Goal: Check status: Check status

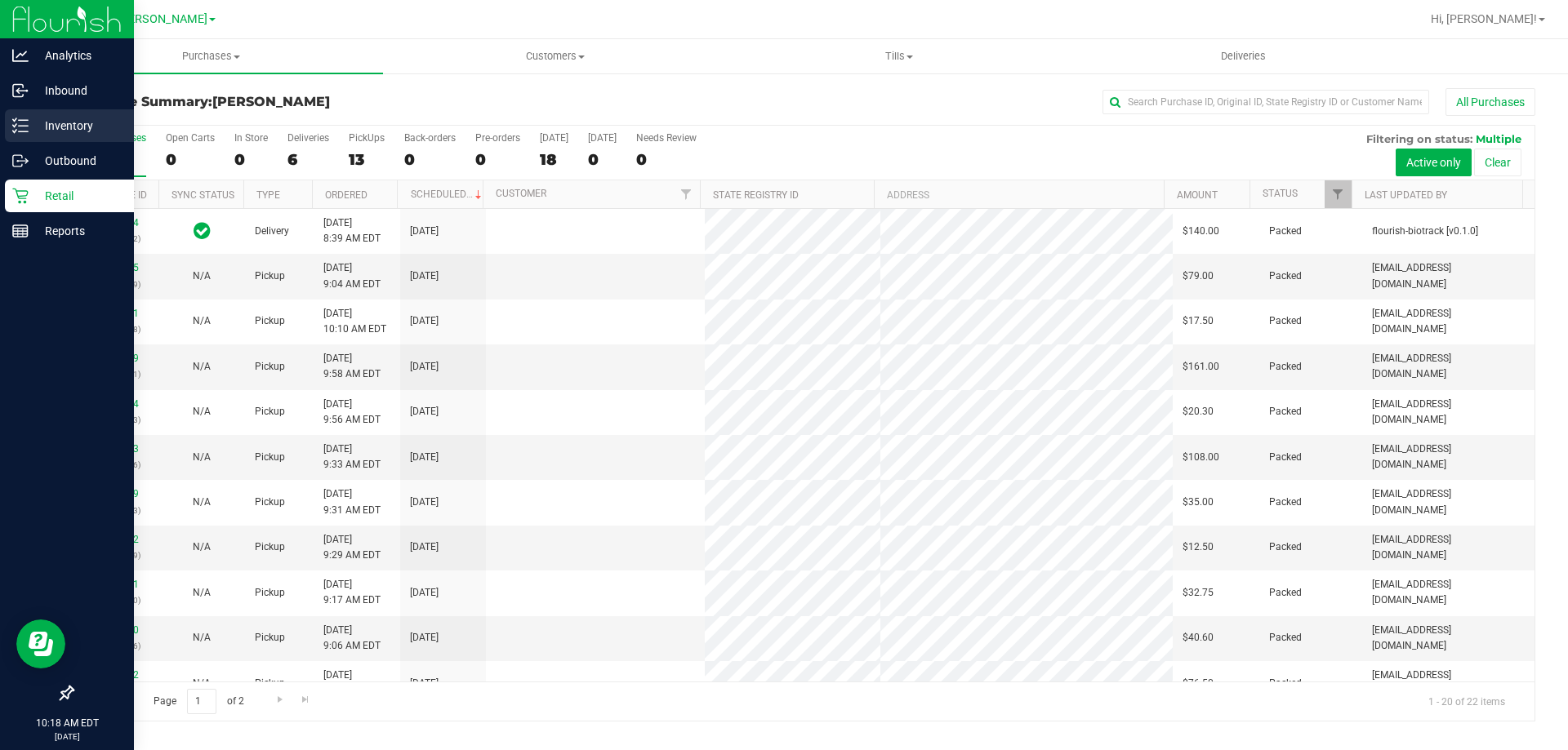
click at [40, 125] on p "Inventory" at bounding box center [78, 125] width 98 height 19
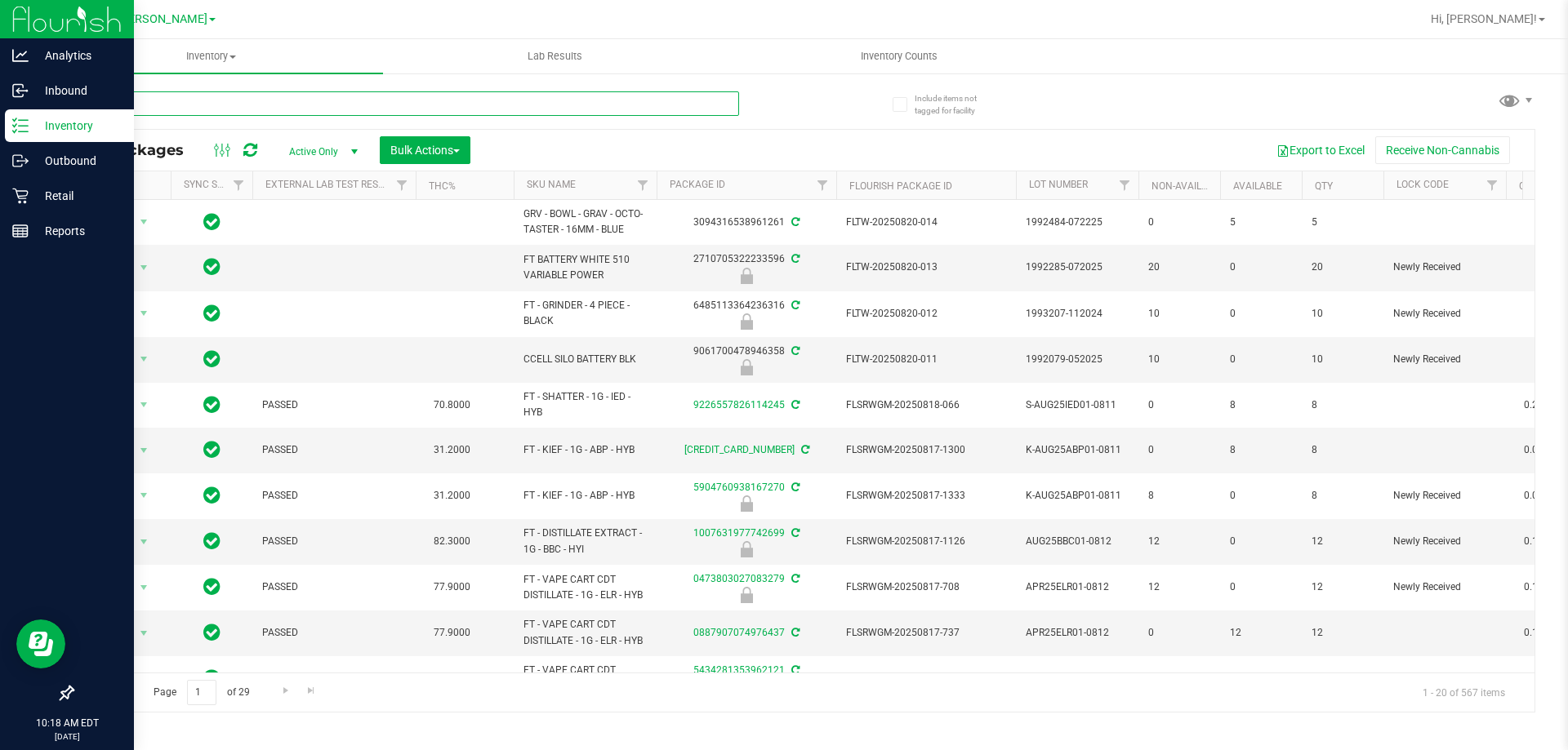
click at [409, 103] on input "text" at bounding box center [405, 103] width 667 height 24
type input "1242723041601104"
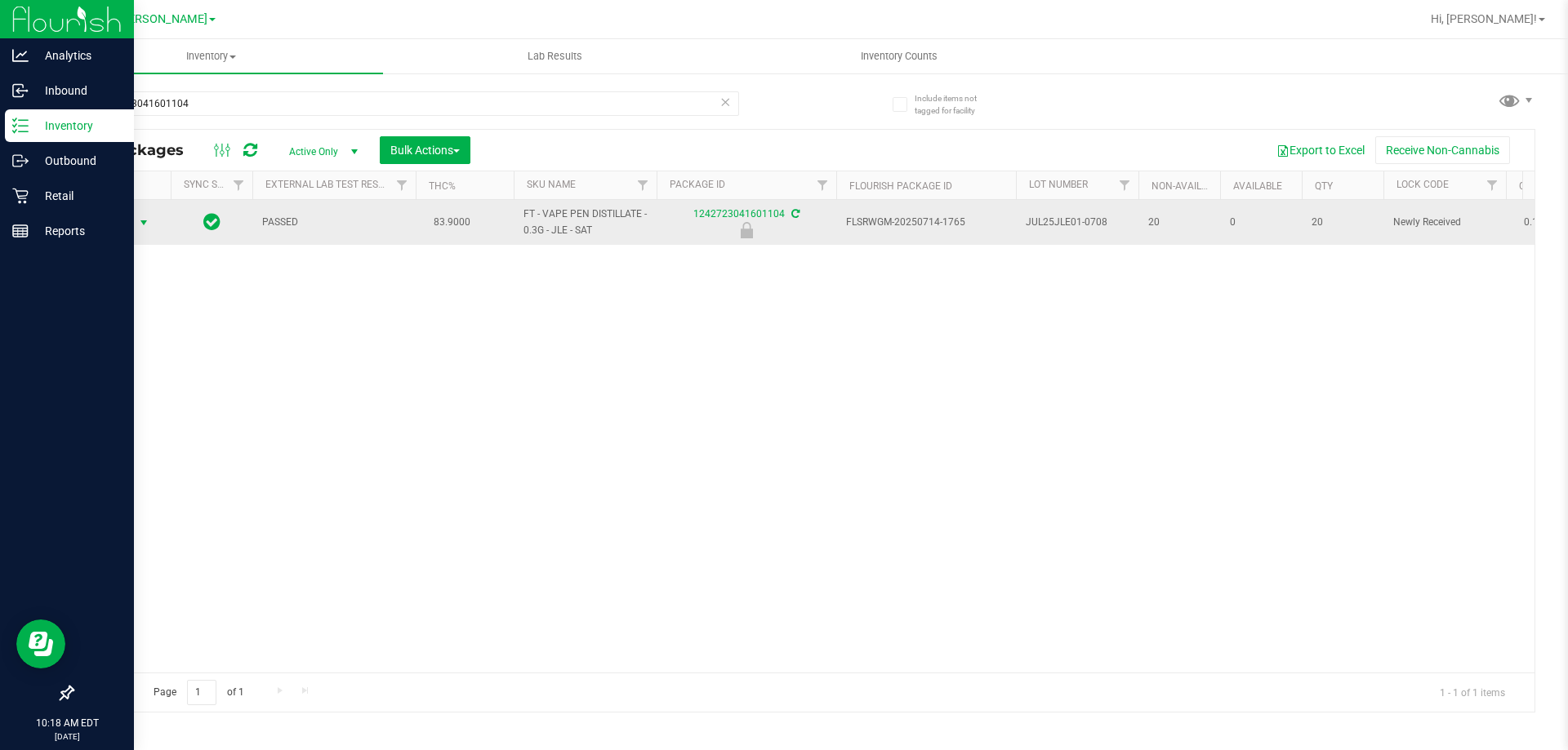
click at [122, 220] on span "Action" at bounding box center [111, 223] width 44 height 23
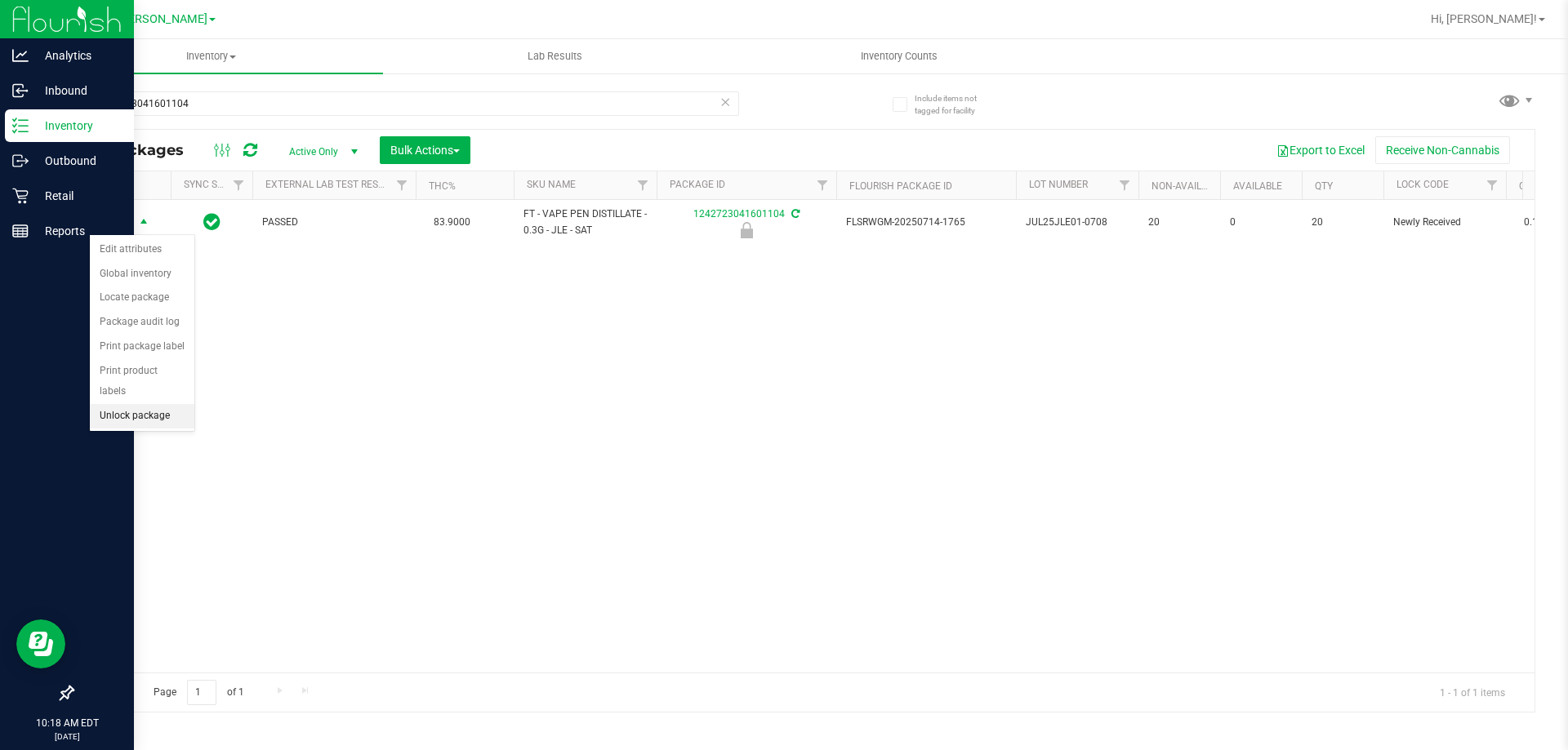
drag, startPoint x: 150, startPoint y: 399, endPoint x: 187, endPoint y: 397, distance: 37.1
click at [150, 404] on li "Unlock package" at bounding box center [142, 416] width 105 height 24
click at [626, 461] on div "PASSED 83.9000 FT - VAPE PEN DISTILLATE - 0.3G - JLE - SAT 1242723041601104 FLS…" at bounding box center [803, 436] width 1462 height 473
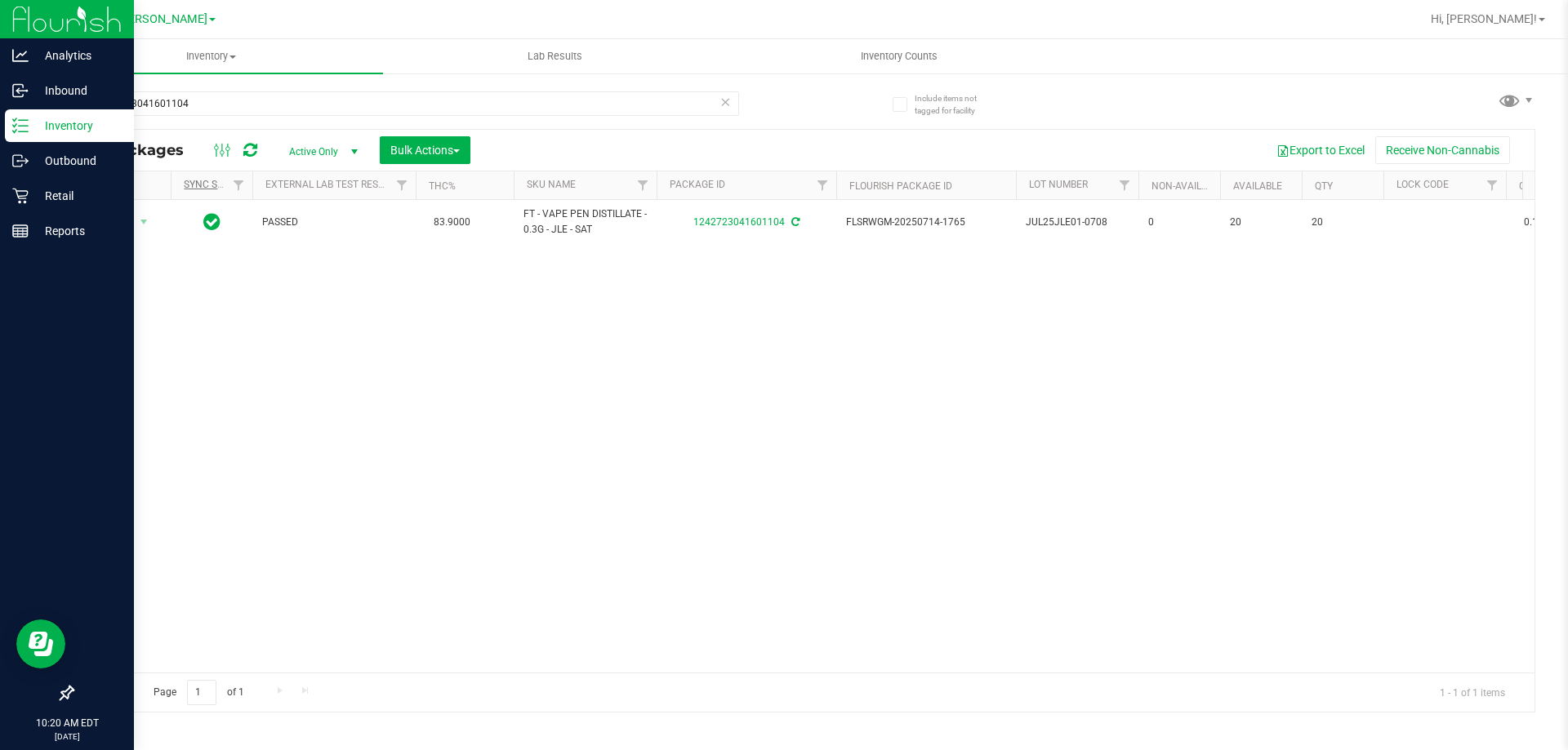
drag, startPoint x: 325, startPoint y: 432, endPoint x: 198, endPoint y: 182, distance: 280.4
click at [323, 422] on div "Action Action Adjust qty Create package Edit attributes Global inventory Locate…" at bounding box center [803, 436] width 1462 height 473
drag, startPoint x: 190, startPoint y: 108, endPoint x: 18, endPoint y: 91, distance: 172.8
click at [27, 103] on div "Analytics Inbound Inventory Outbound Retail Reports 10:20 AM EDT [DATE] 08/23 […" at bounding box center [784, 375] width 1568 height 750
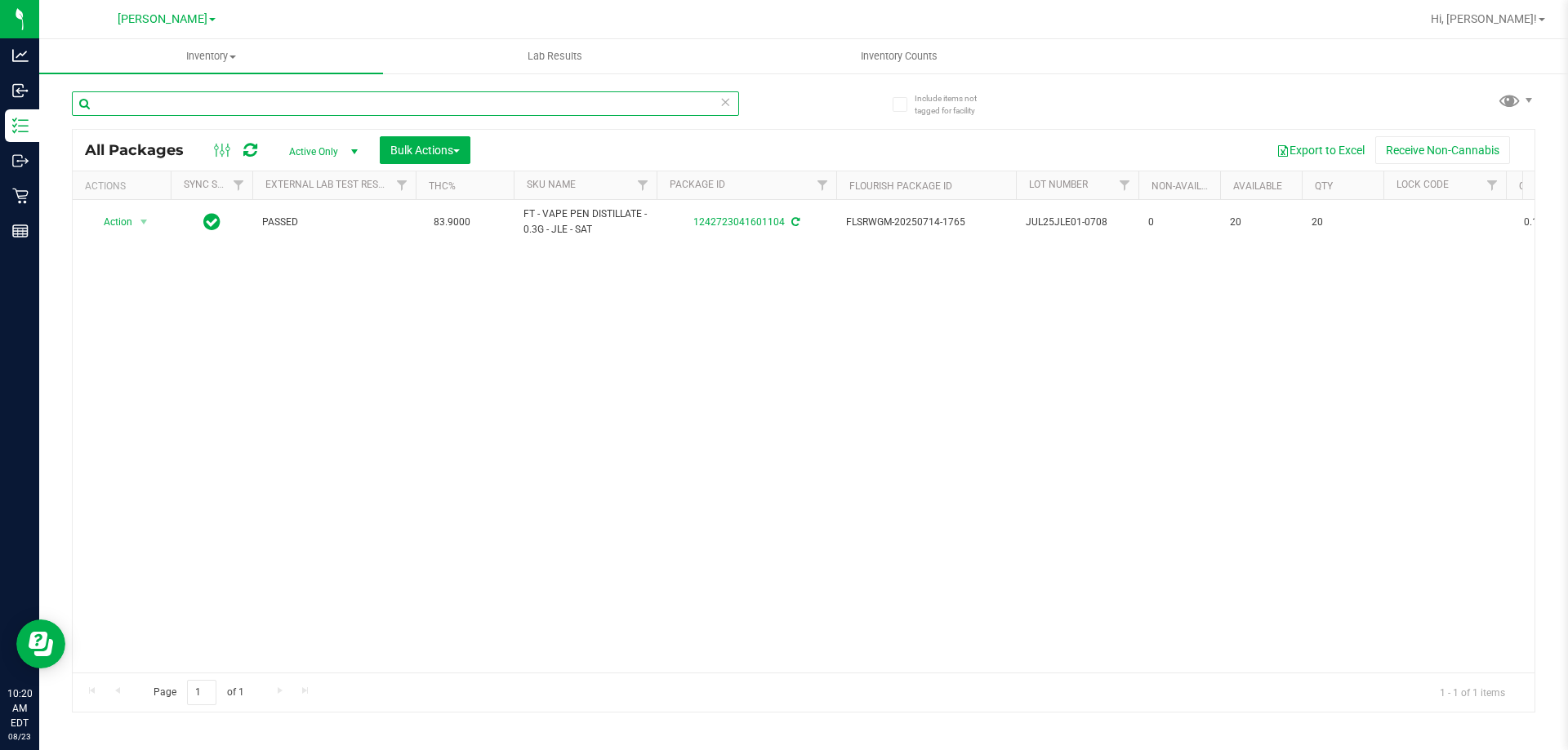
click at [196, 102] on input "text" at bounding box center [405, 103] width 667 height 24
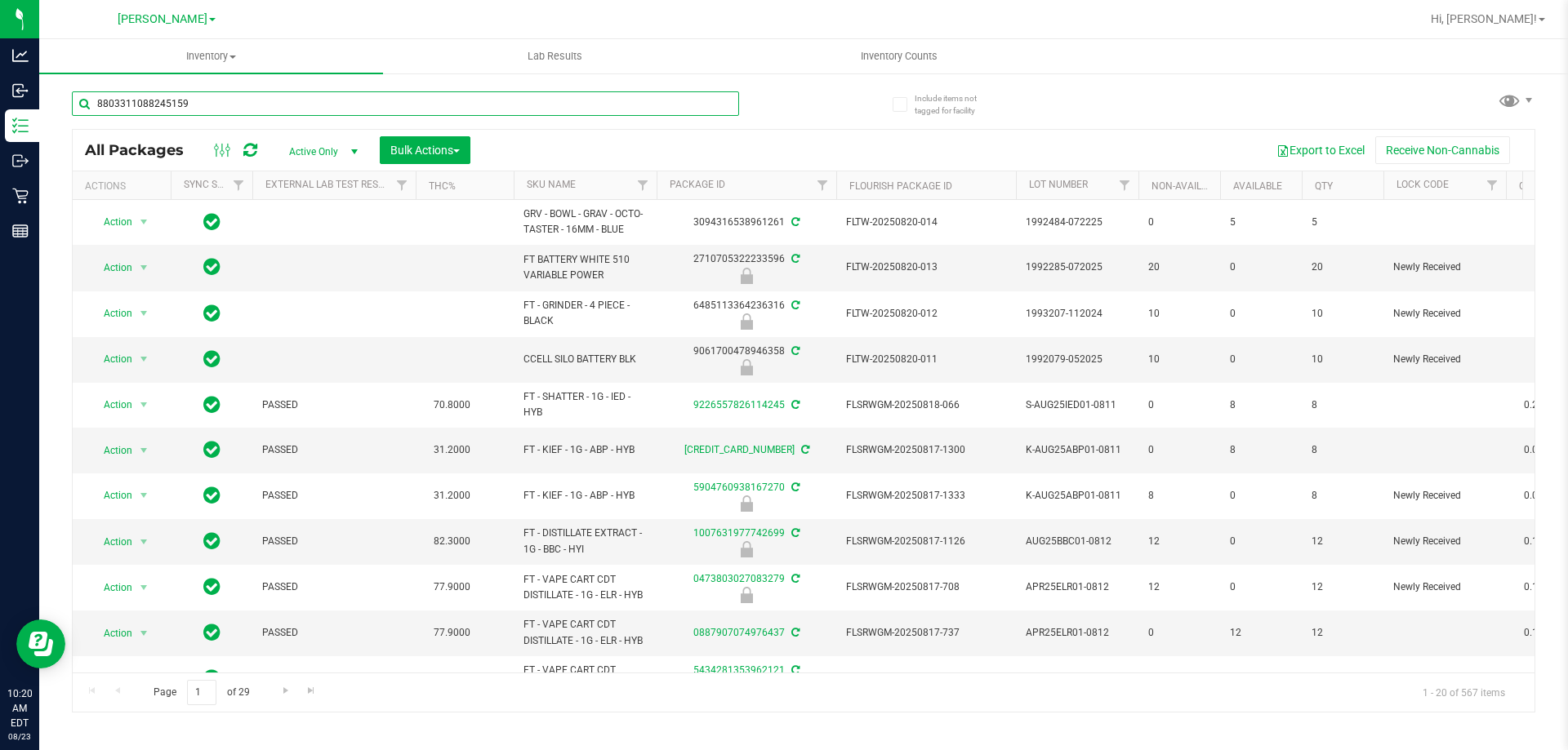
type input "8803311088245159"
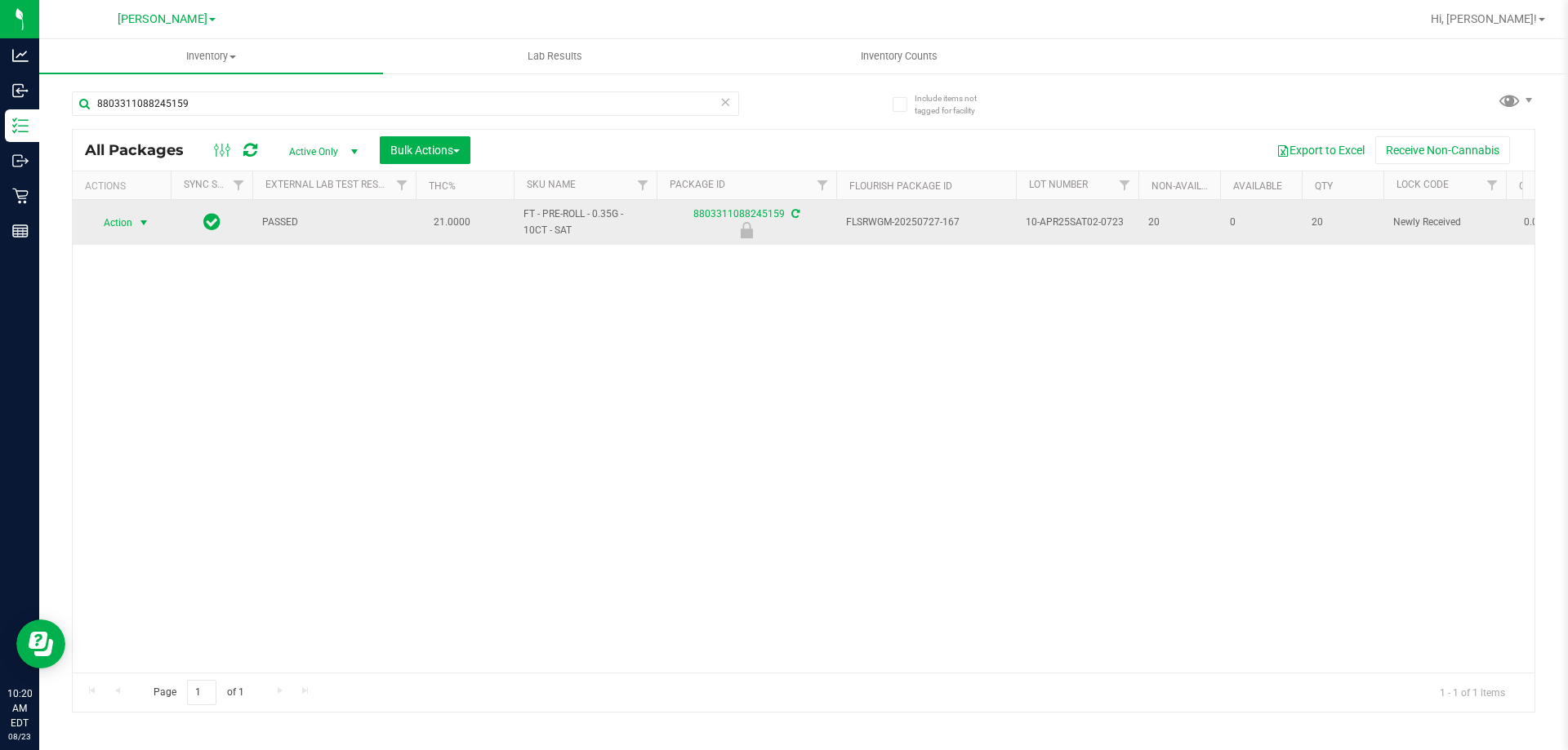
click at [131, 223] on span "Action" at bounding box center [111, 223] width 44 height 23
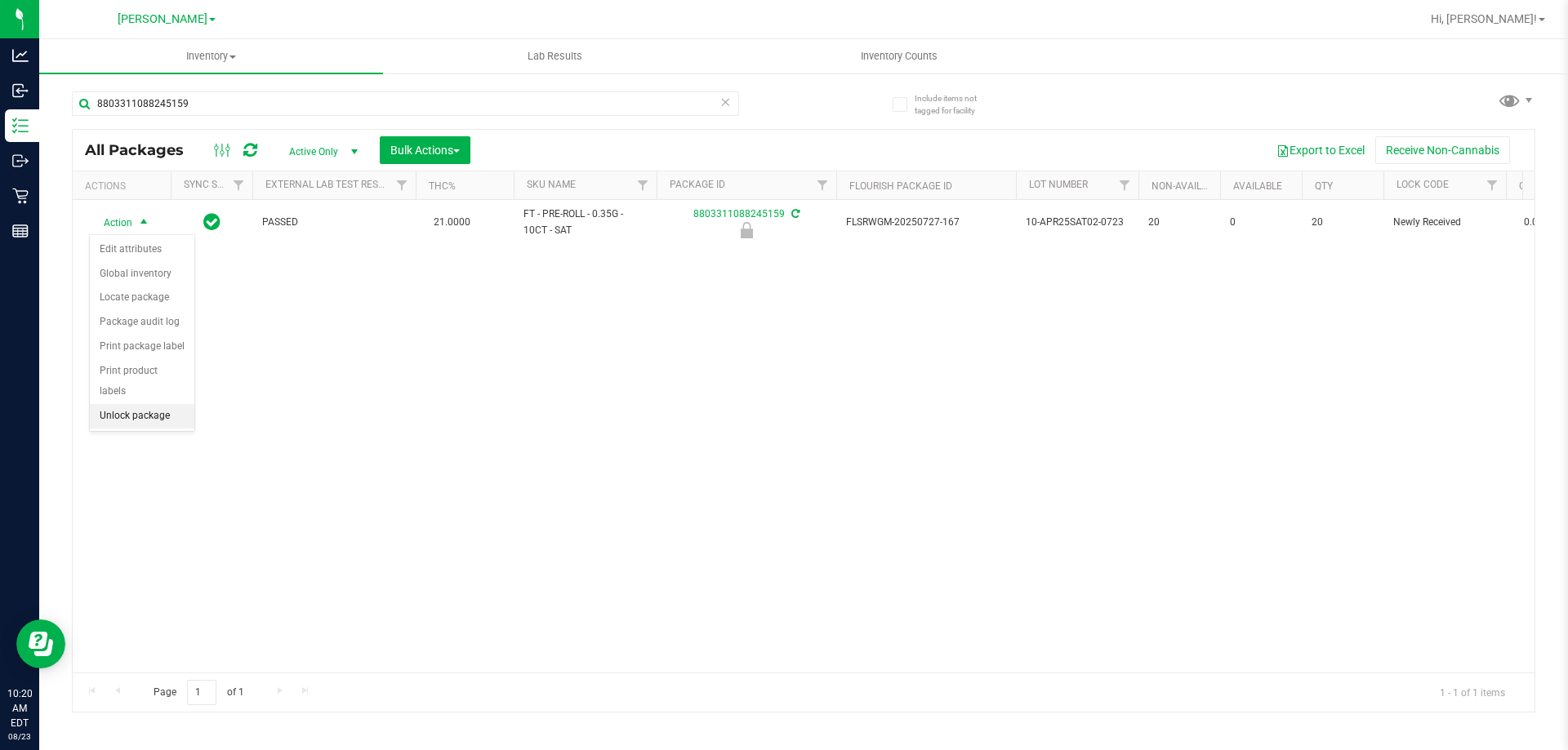
click at [126, 404] on li "Unlock package" at bounding box center [142, 416] width 105 height 24
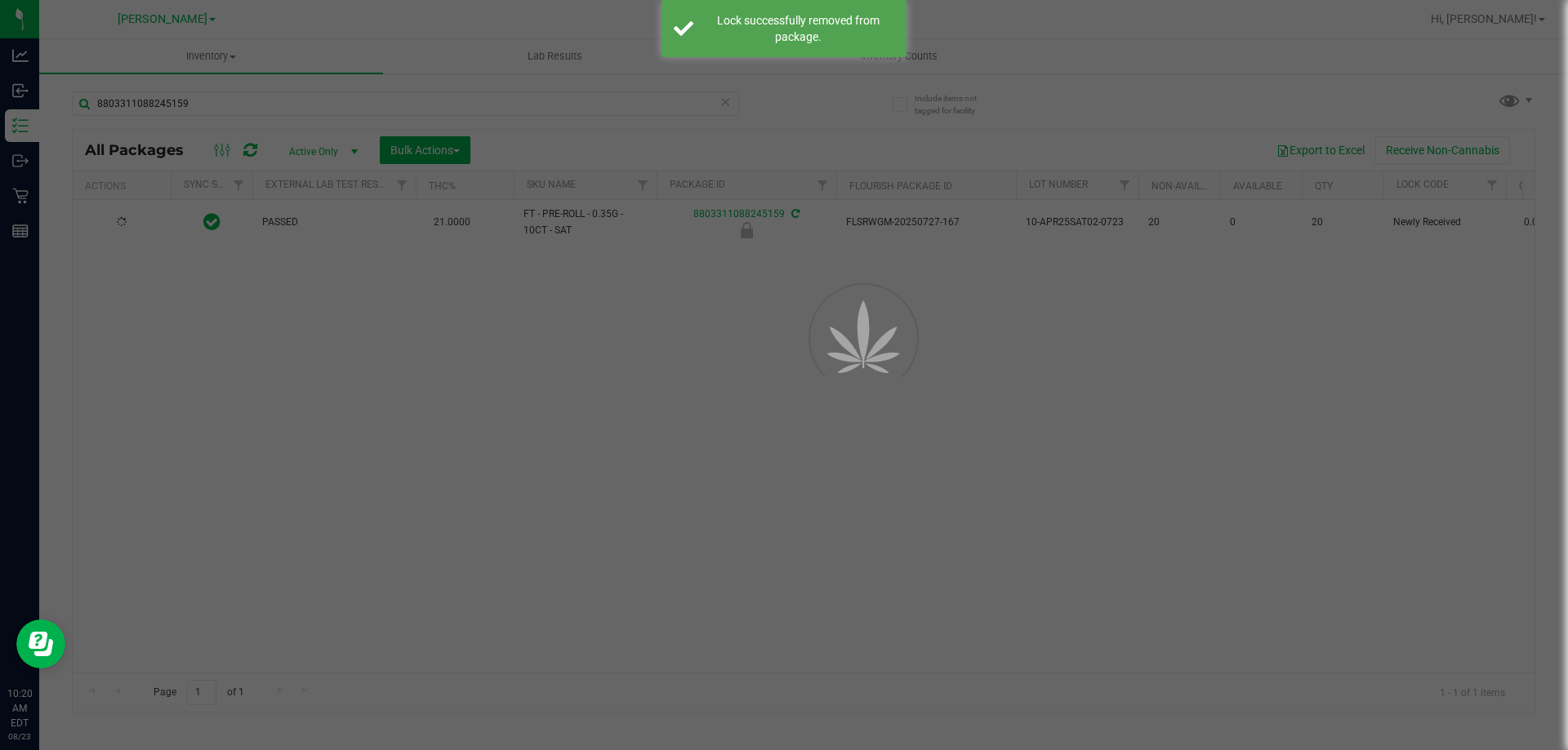
click at [582, 479] on div at bounding box center [784, 375] width 1568 height 750
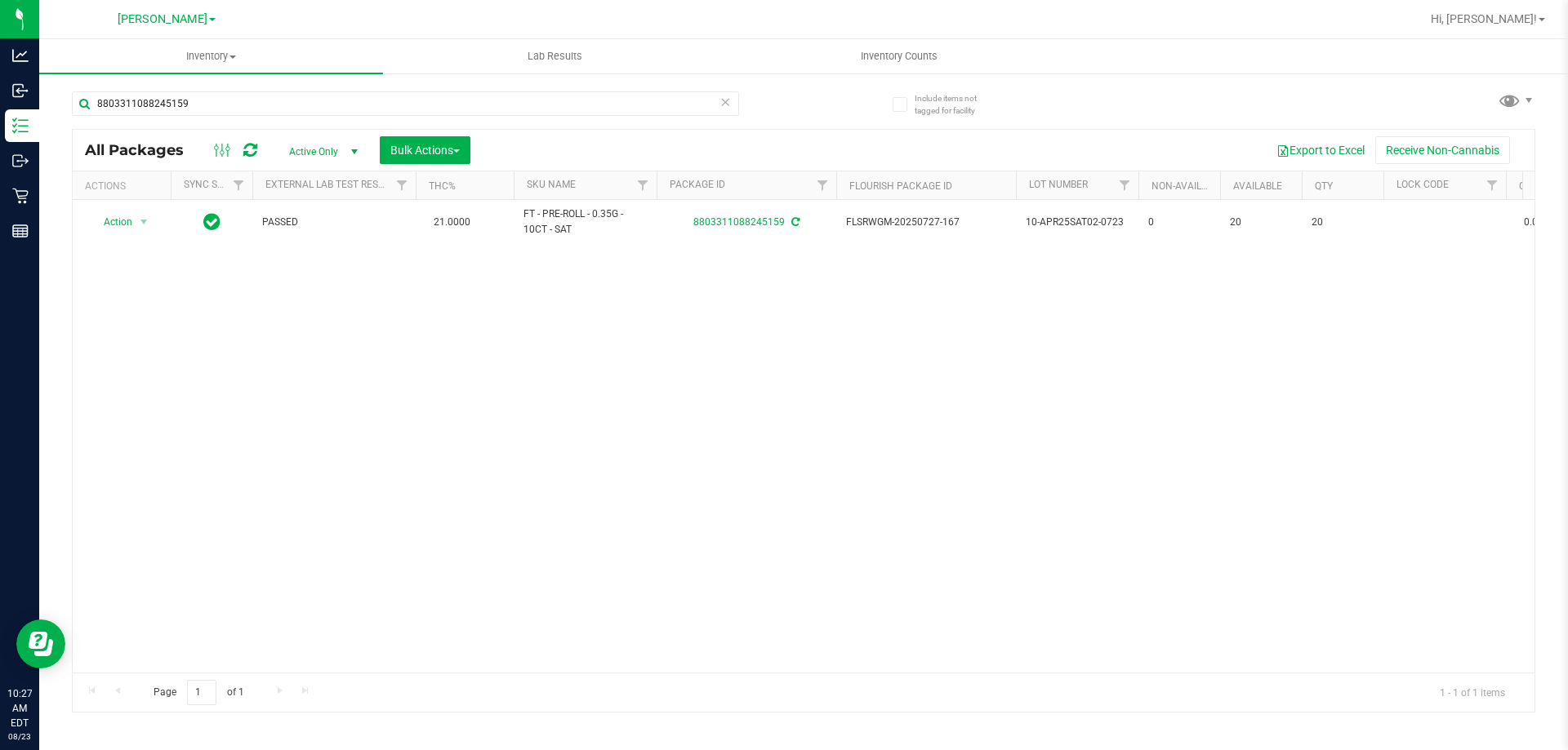
click at [631, 498] on div "Action Action Adjust qty Create package Edit attributes Global inventory Locate…" at bounding box center [803, 436] width 1462 height 473
click at [1523, 13] on span "Hi, [PERSON_NAME]!" at bounding box center [1484, 19] width 106 height 13
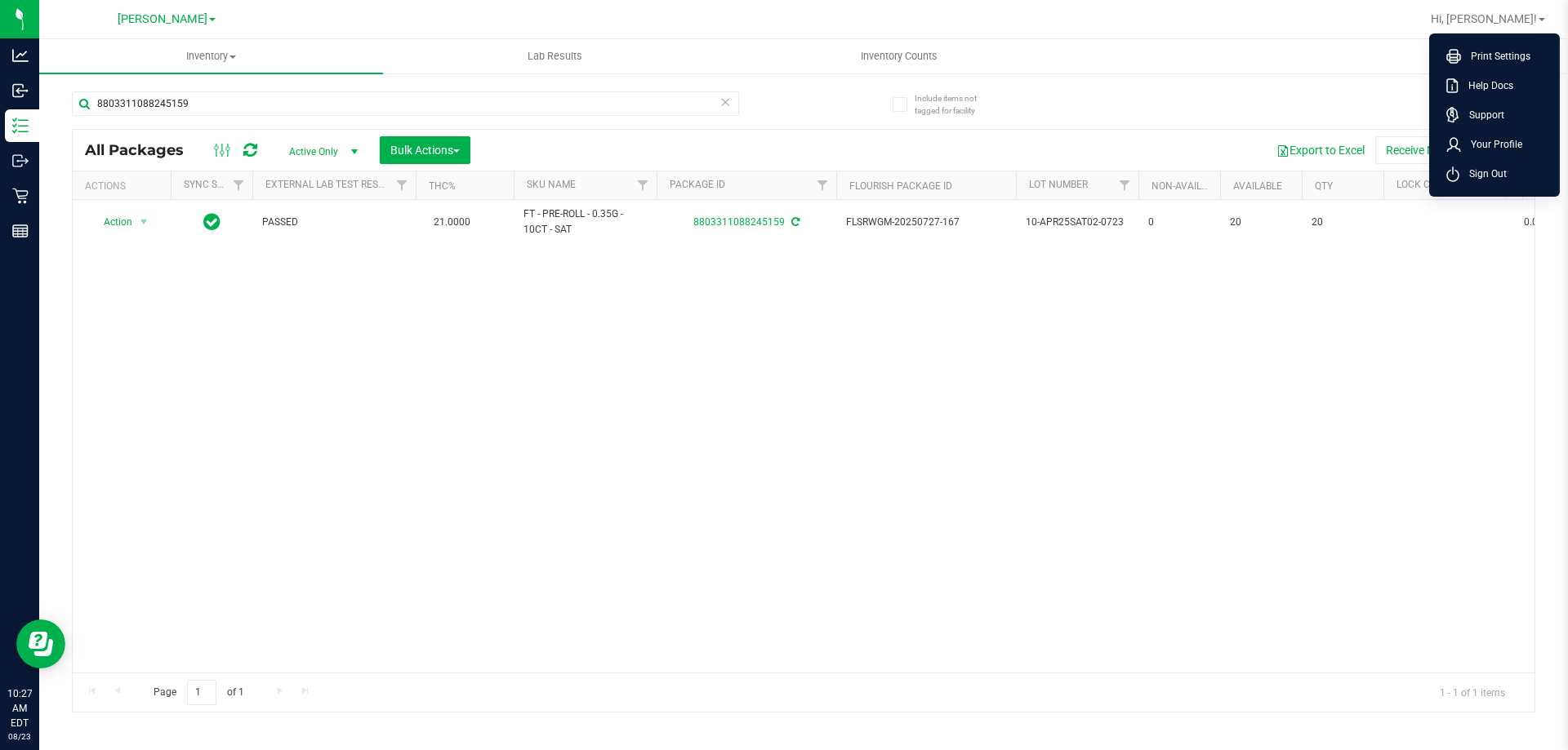
drag, startPoint x: 1486, startPoint y: 179, endPoint x: 1063, endPoint y: 475, distance: 516.3
click at [1485, 177] on span "Sign Out" at bounding box center [1482, 173] width 47 height 16
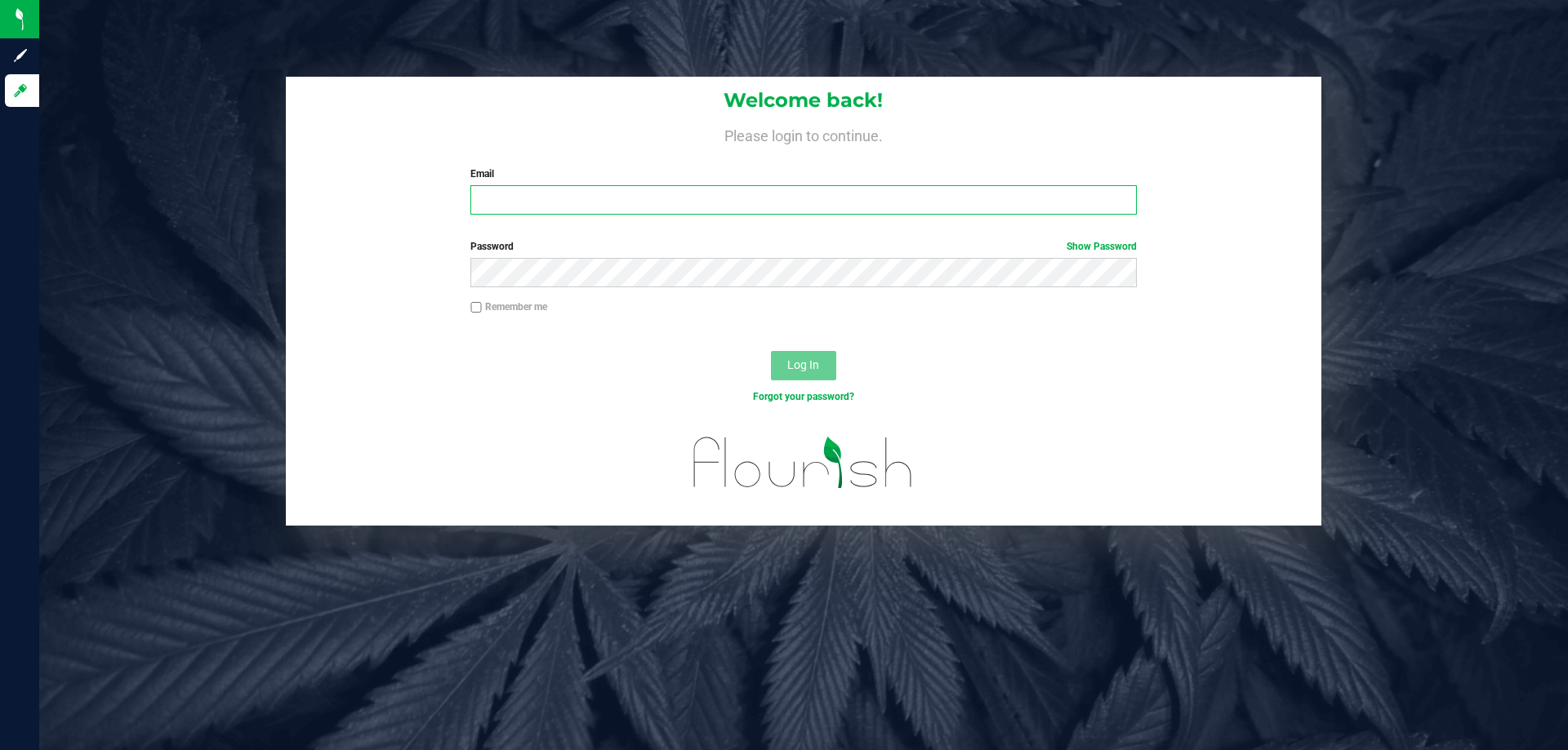
click at [528, 206] on input "Email" at bounding box center [802, 199] width 666 height 30
type input "[EMAIL_ADDRESS][DOMAIN_NAME]"
click at [771, 351] on button "Log In" at bounding box center [803, 366] width 65 height 30
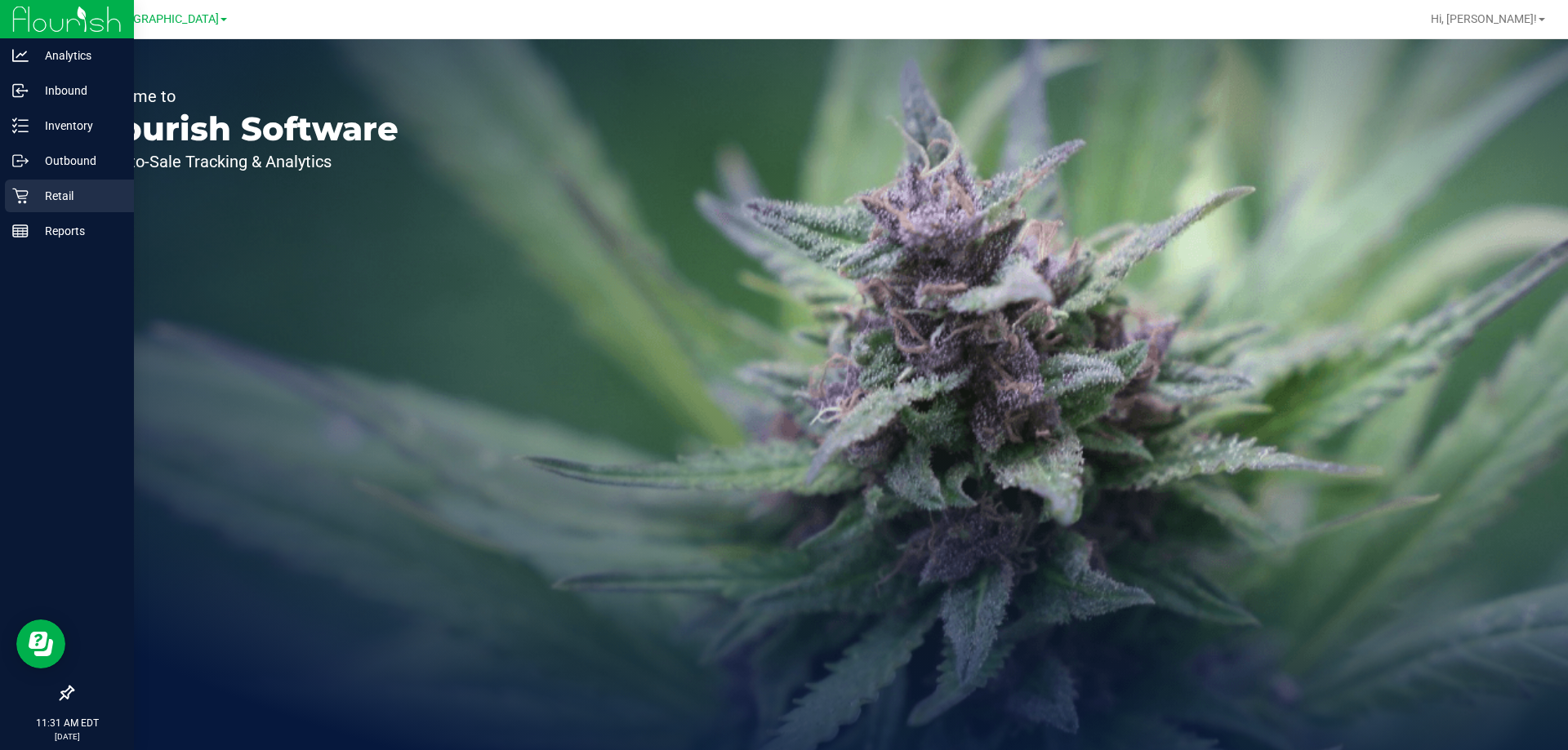
click at [46, 198] on p "Retail" at bounding box center [78, 195] width 98 height 19
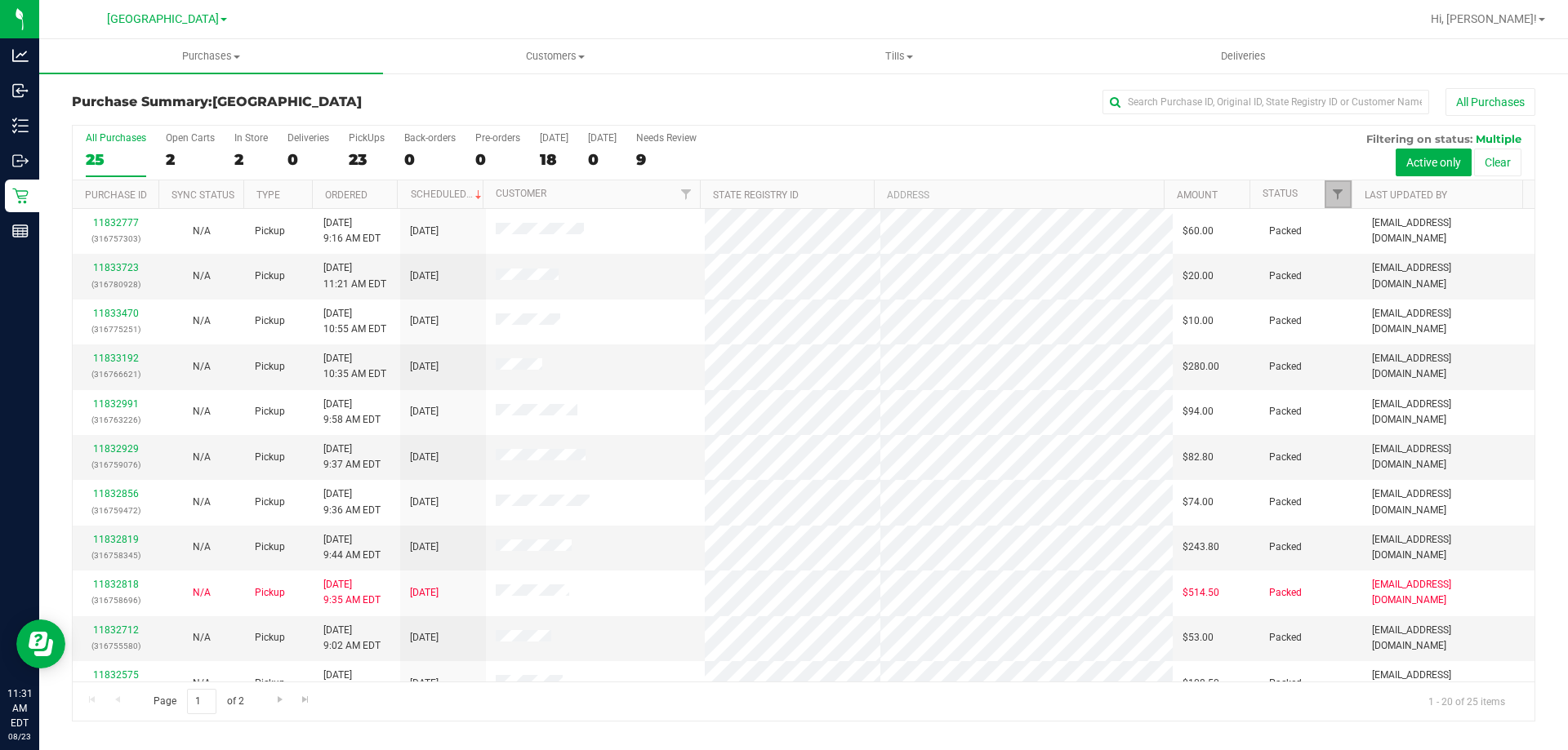
click at [1330, 192] on link "Filter" at bounding box center [1338, 194] width 27 height 28
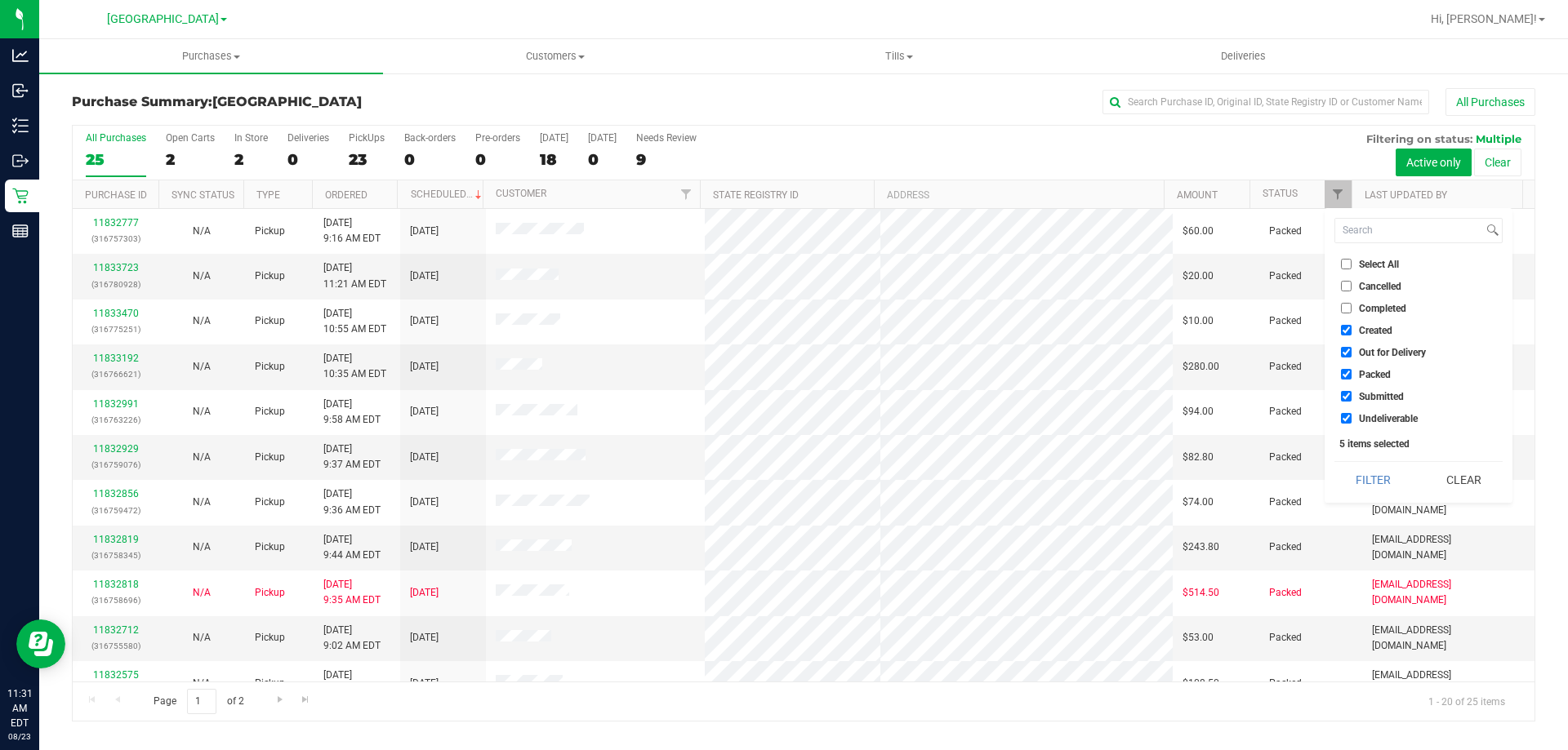
click at [1374, 266] on span "Select All" at bounding box center [1379, 265] width 40 height 10
click at [1351, 266] on input "Select All" at bounding box center [1346, 264] width 11 height 11
checkbox input "true"
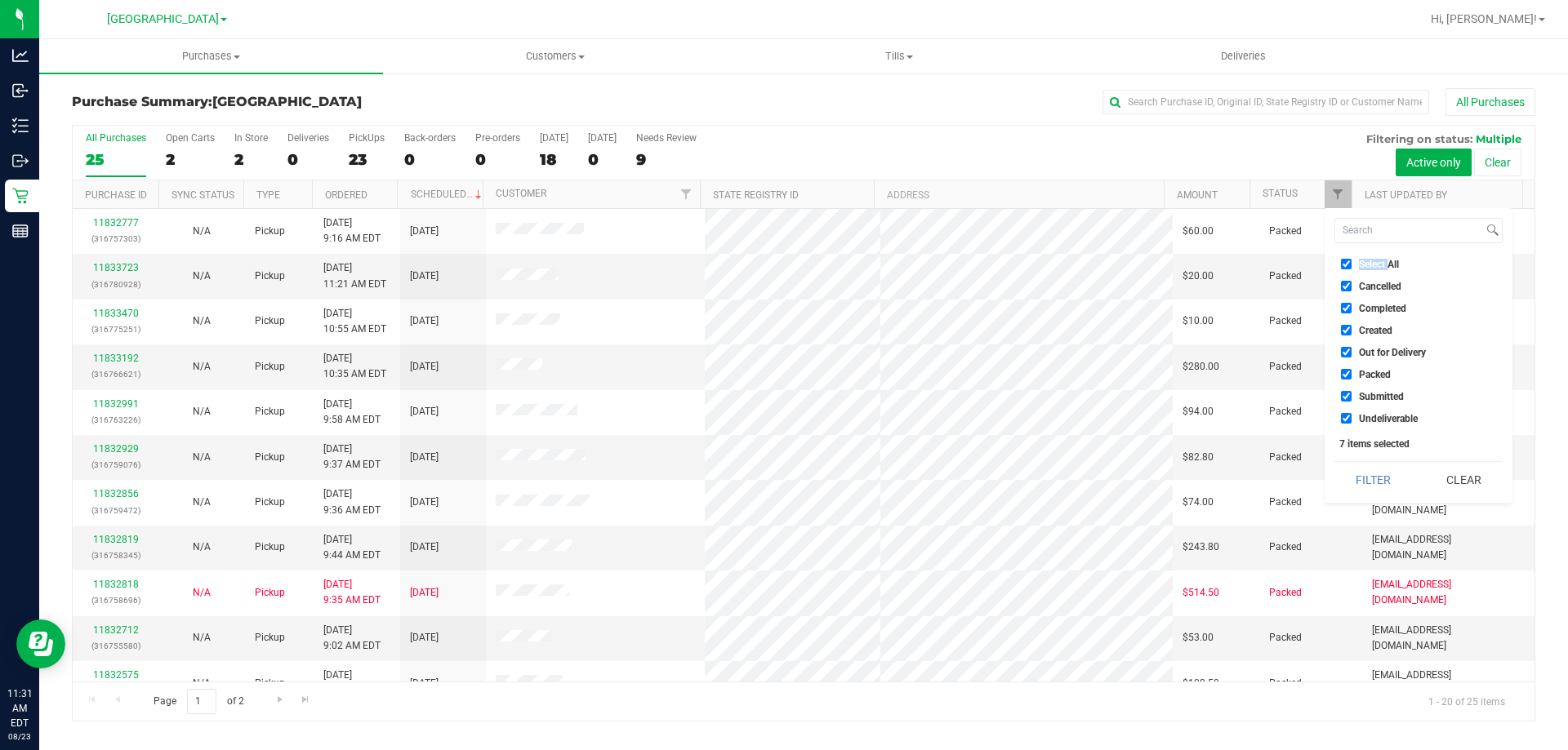
click at [1374, 266] on span "Select All" at bounding box center [1379, 265] width 40 height 10
click at [1351, 266] on input "Select All" at bounding box center [1346, 264] width 11 height 11
checkbox input "false"
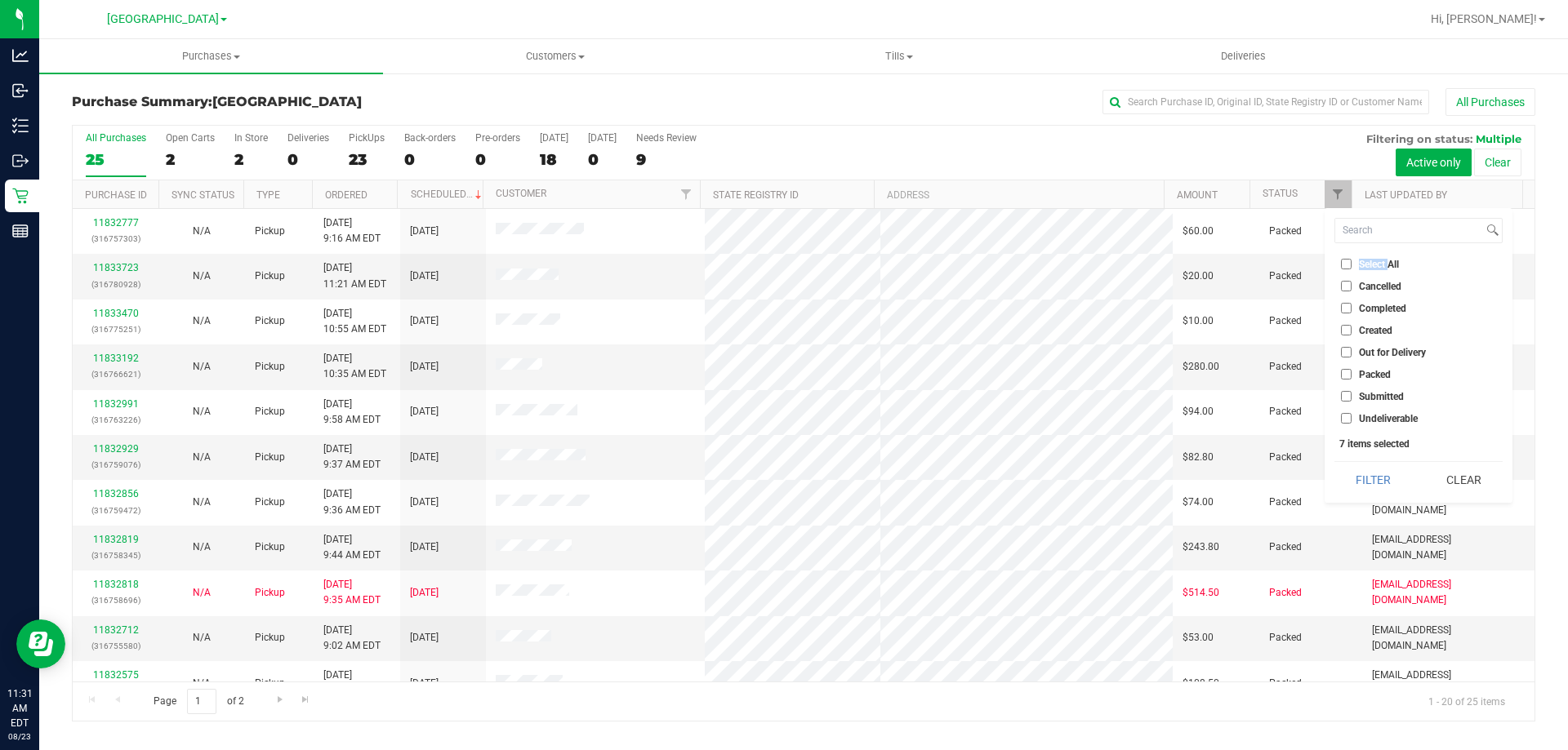
checkbox input "false"
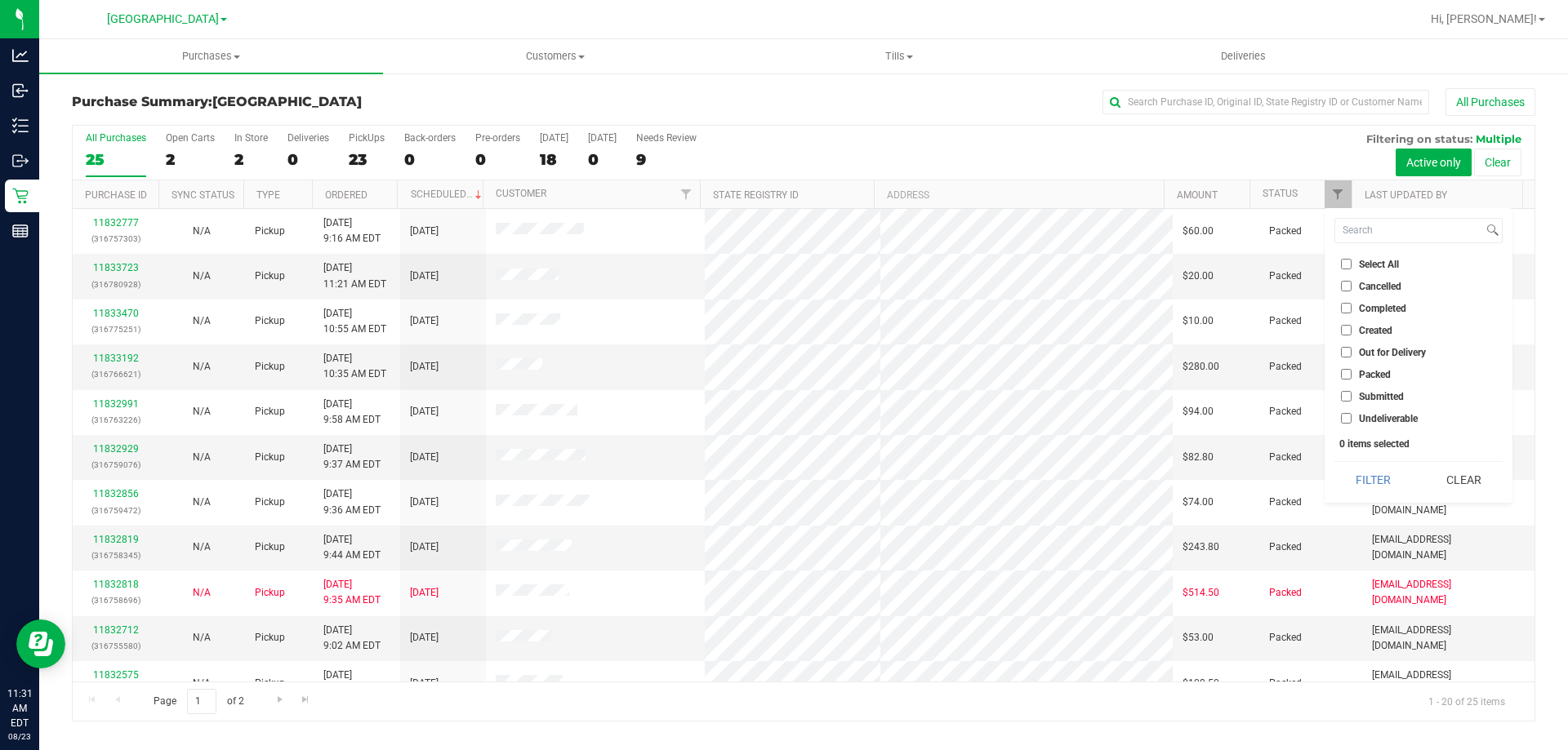
click at [1389, 395] on span "Submitted" at bounding box center [1381, 397] width 45 height 10
click at [1351, 395] on input "Submitted" at bounding box center [1346, 396] width 11 height 11
checkbox input "true"
drag, startPoint x: 1377, startPoint y: 479, endPoint x: 1372, endPoint y: 471, distance: 9.4
click at [1375, 477] on button "Filter" at bounding box center [1373, 479] width 78 height 36
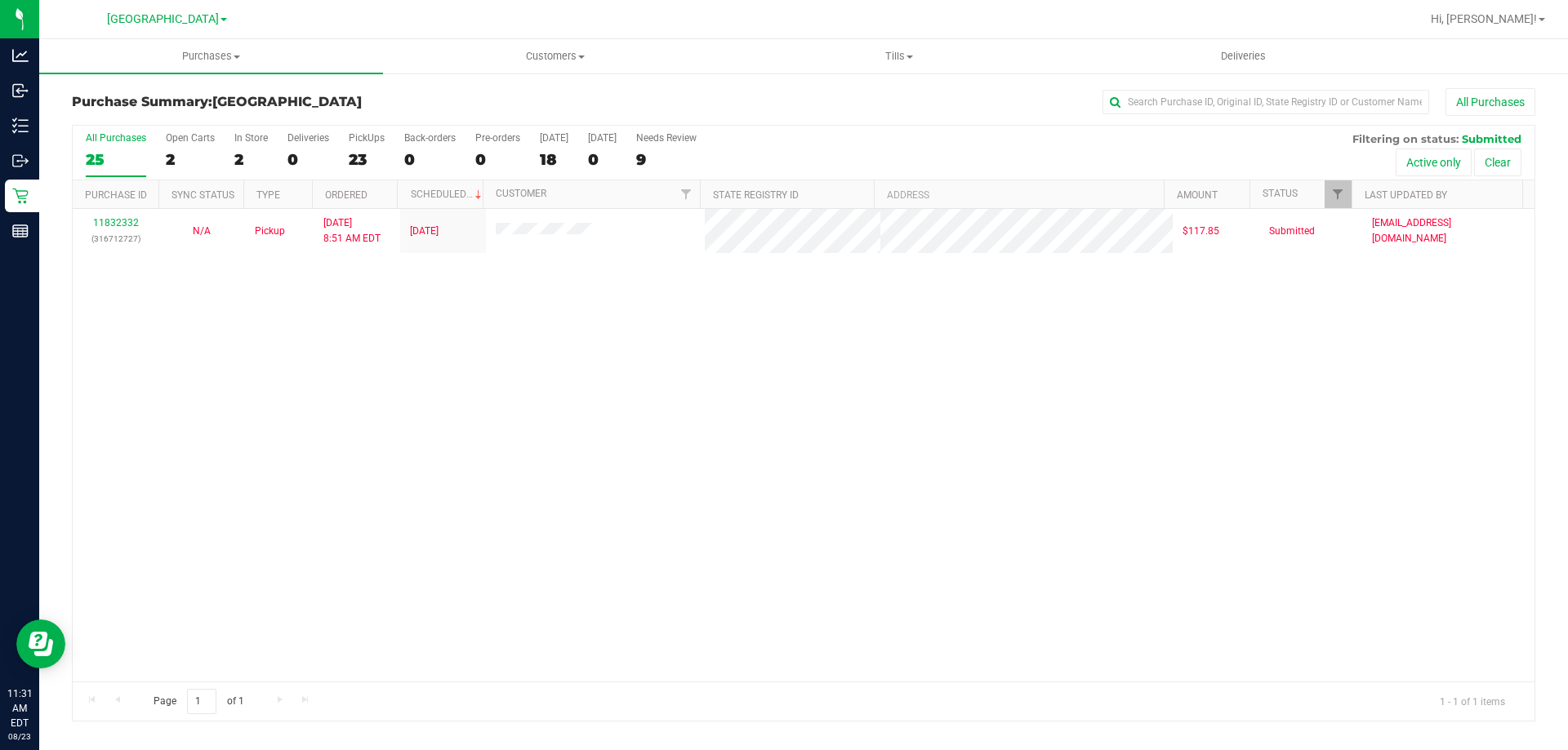
drag, startPoint x: 1075, startPoint y: 476, endPoint x: 955, endPoint y: 473, distance: 120.0
click at [1066, 476] on div "11832332 (316712727) N/A Pickup [DATE] 8:51 AM EDT 8/23/2025 $117.85 Submitted …" at bounding box center [803, 445] width 1462 height 473
click at [375, 357] on div "11832332 (316712727) N/A Pickup [DATE] 8:51 AM EDT 8/23/2025 $117.85 Submitted …" at bounding box center [803, 445] width 1462 height 473
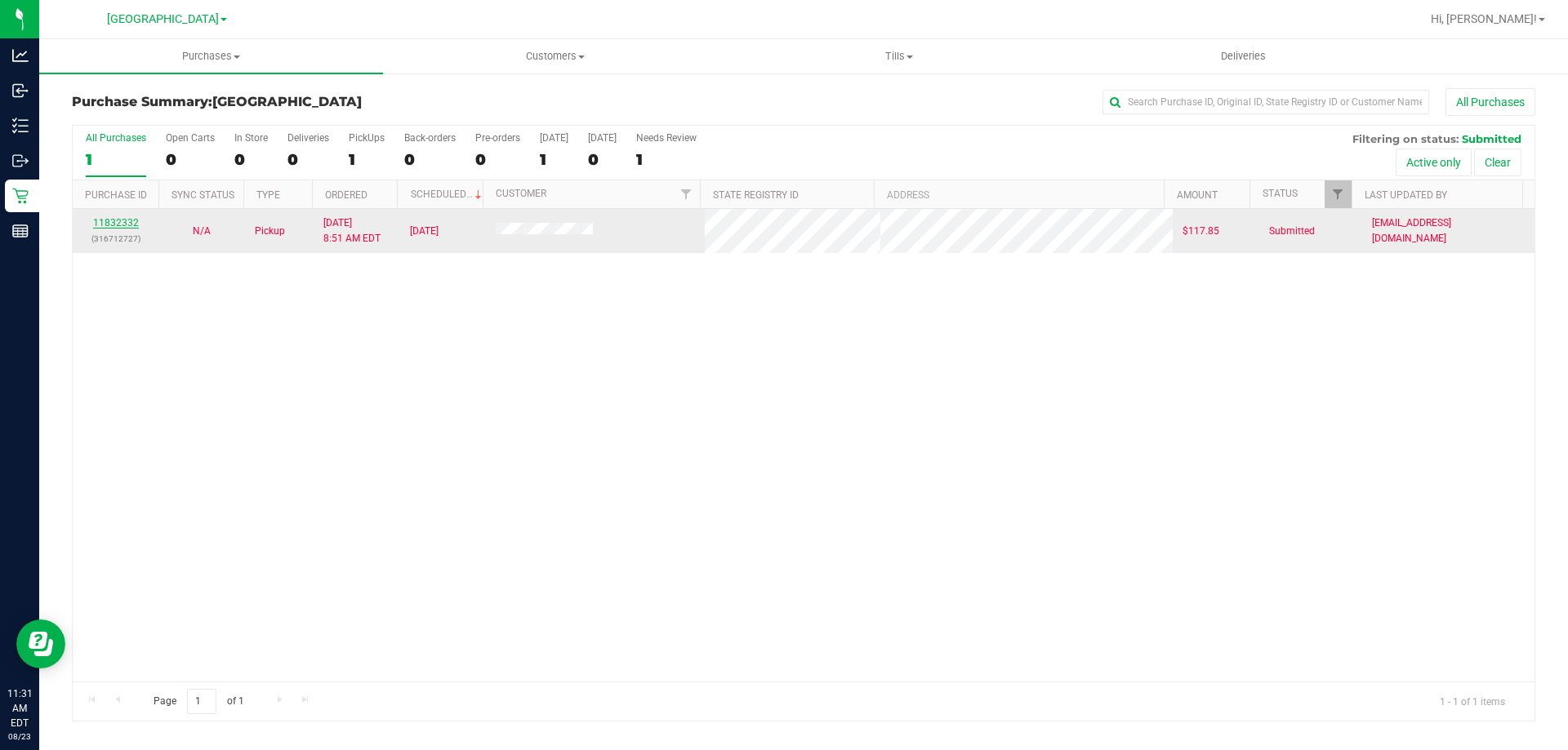
click at [125, 222] on link "11832332" at bounding box center [116, 223] width 45 height 12
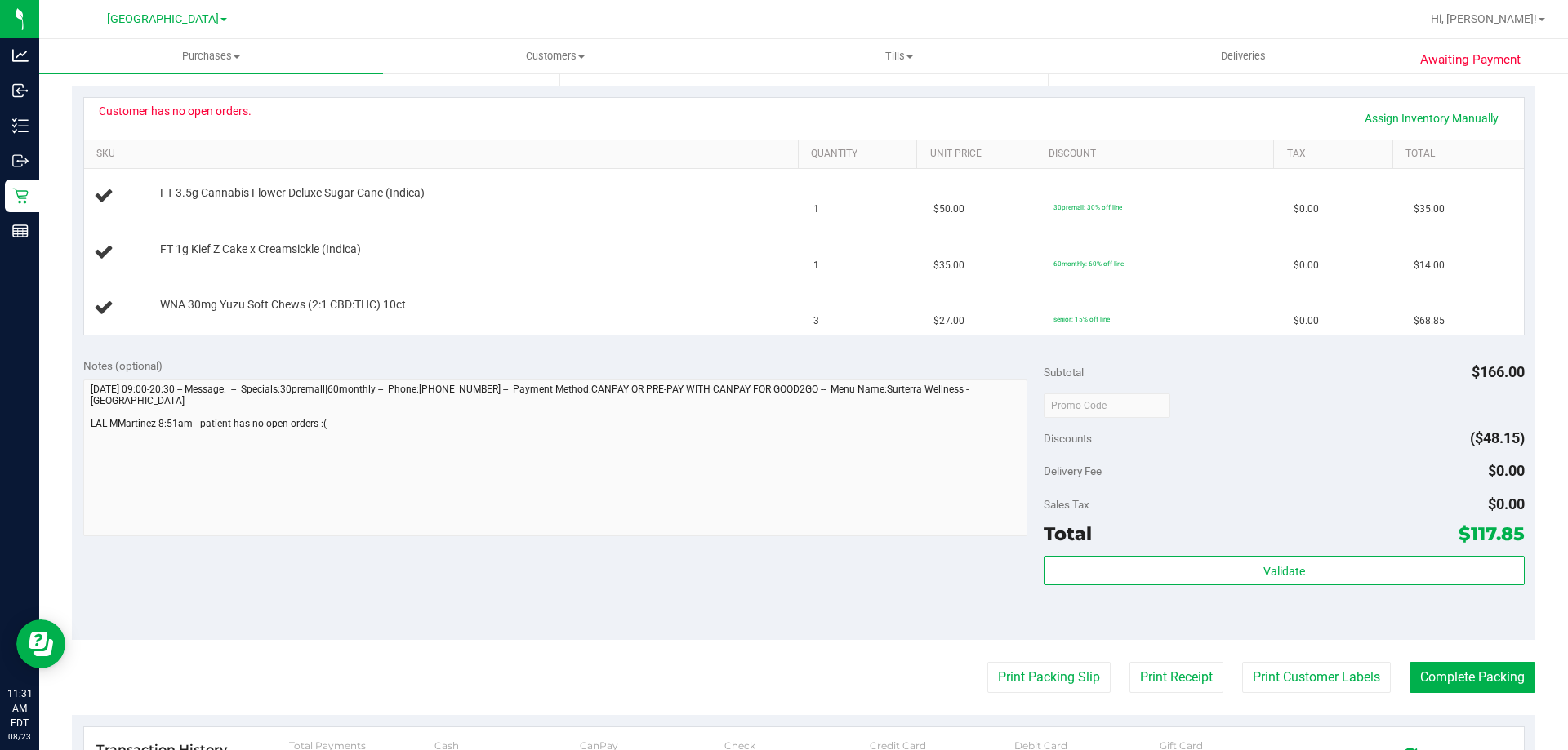
scroll to position [326, 0]
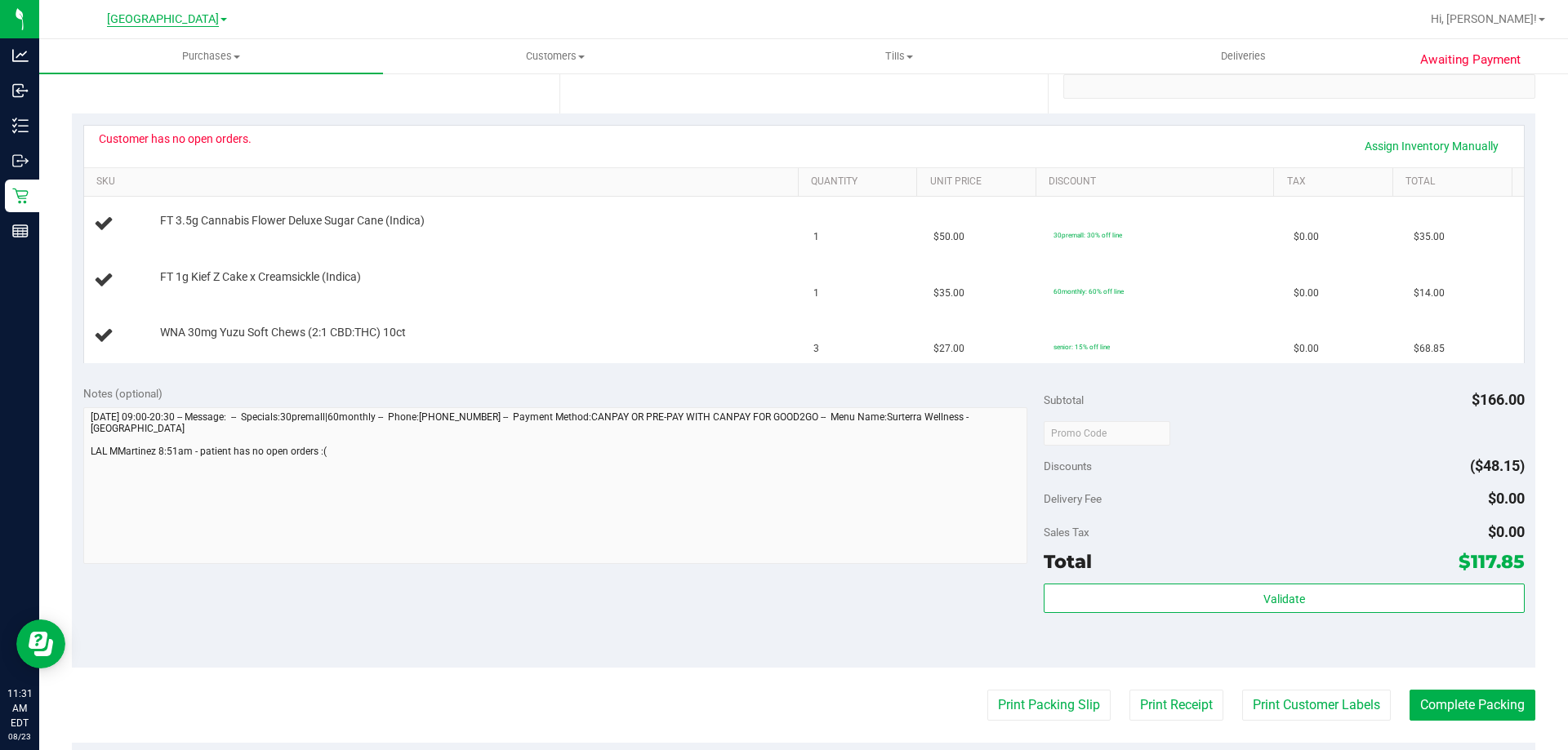
click at [187, 24] on span "[GEOGRAPHIC_DATA]" at bounding box center [163, 19] width 112 height 14
click at [110, 60] on link "[PERSON_NAME]" at bounding box center [167, 57] width 239 height 22
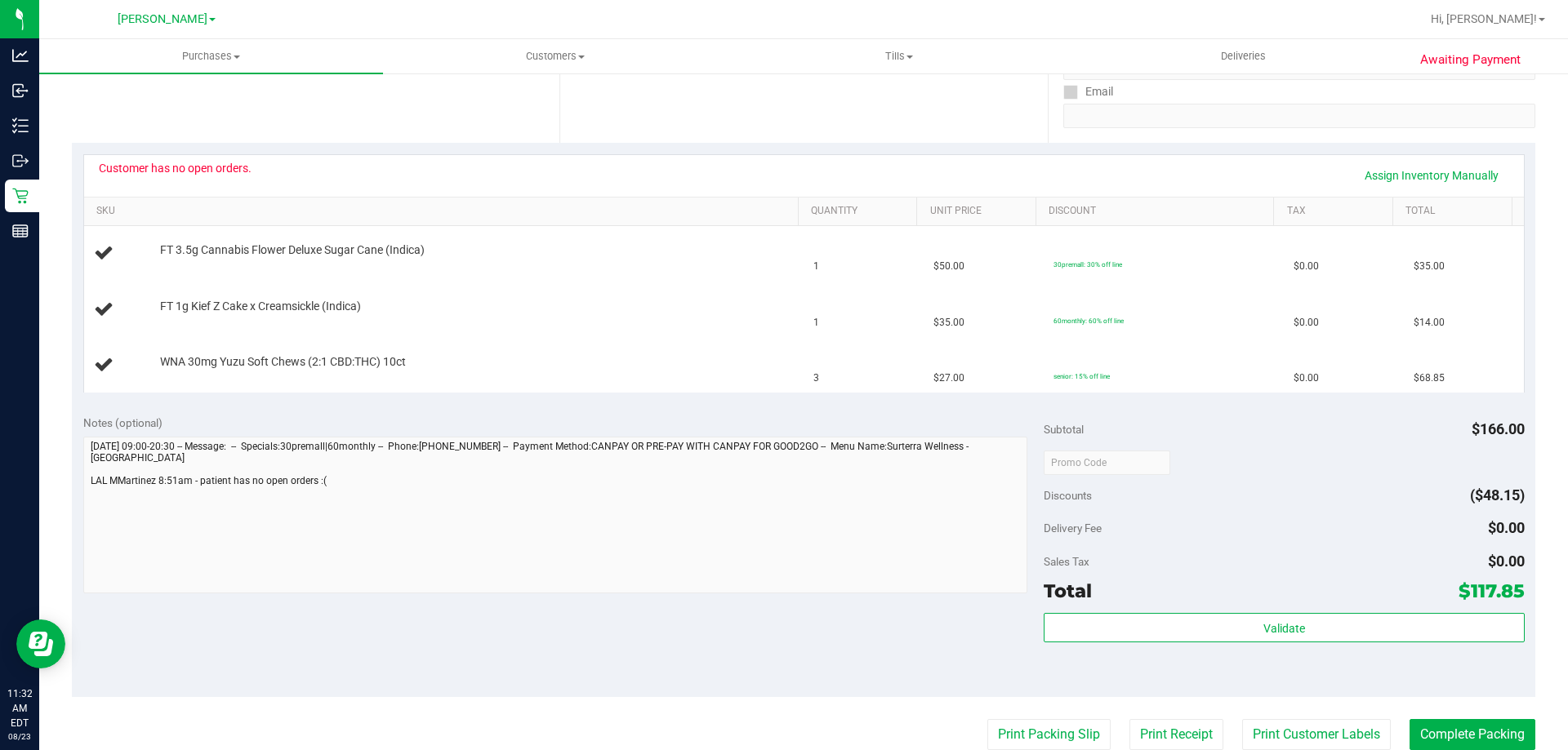
scroll to position [326, 0]
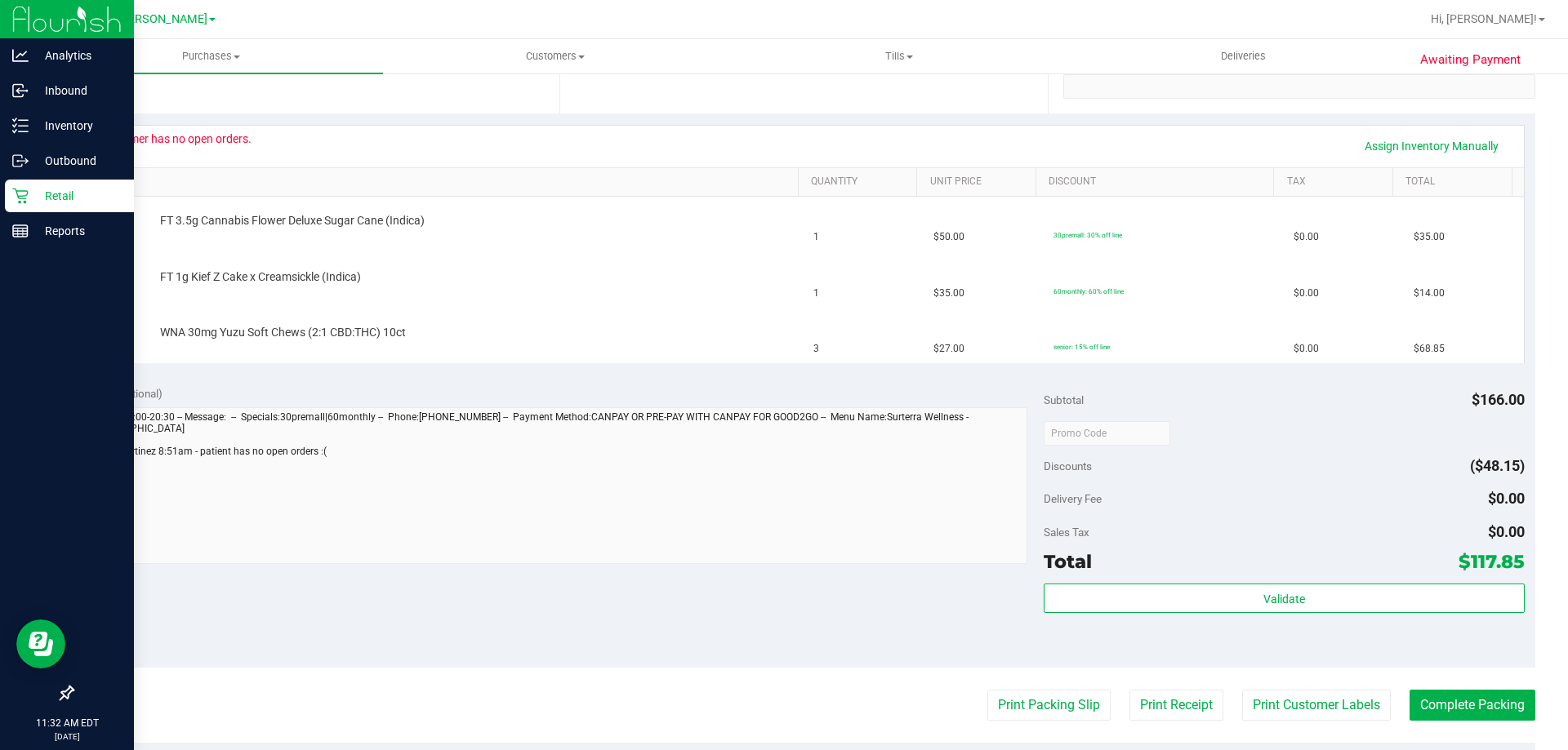
click at [45, 203] on p "Retail" at bounding box center [78, 195] width 98 height 19
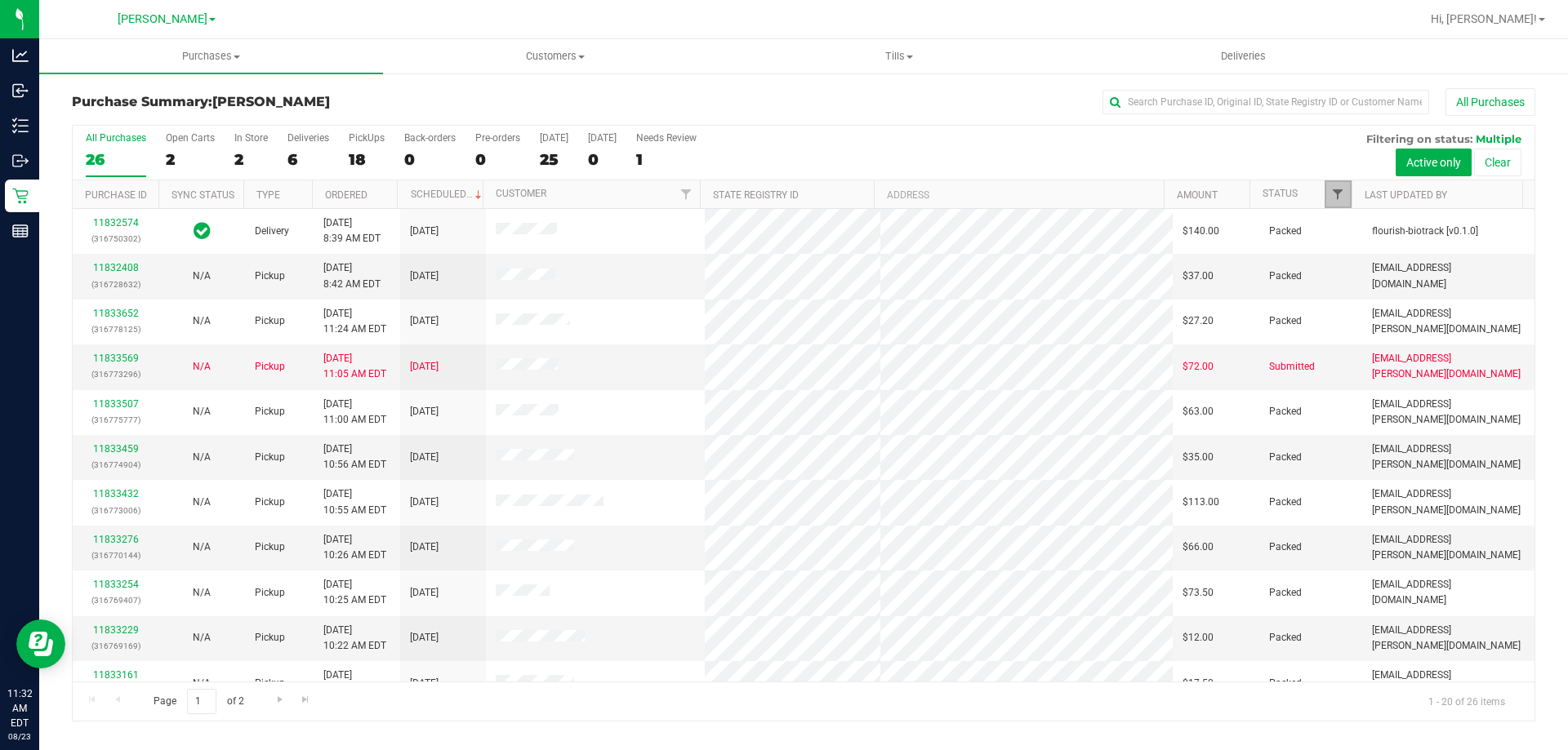
click at [1335, 190] on span "Filter" at bounding box center [1338, 194] width 13 height 13
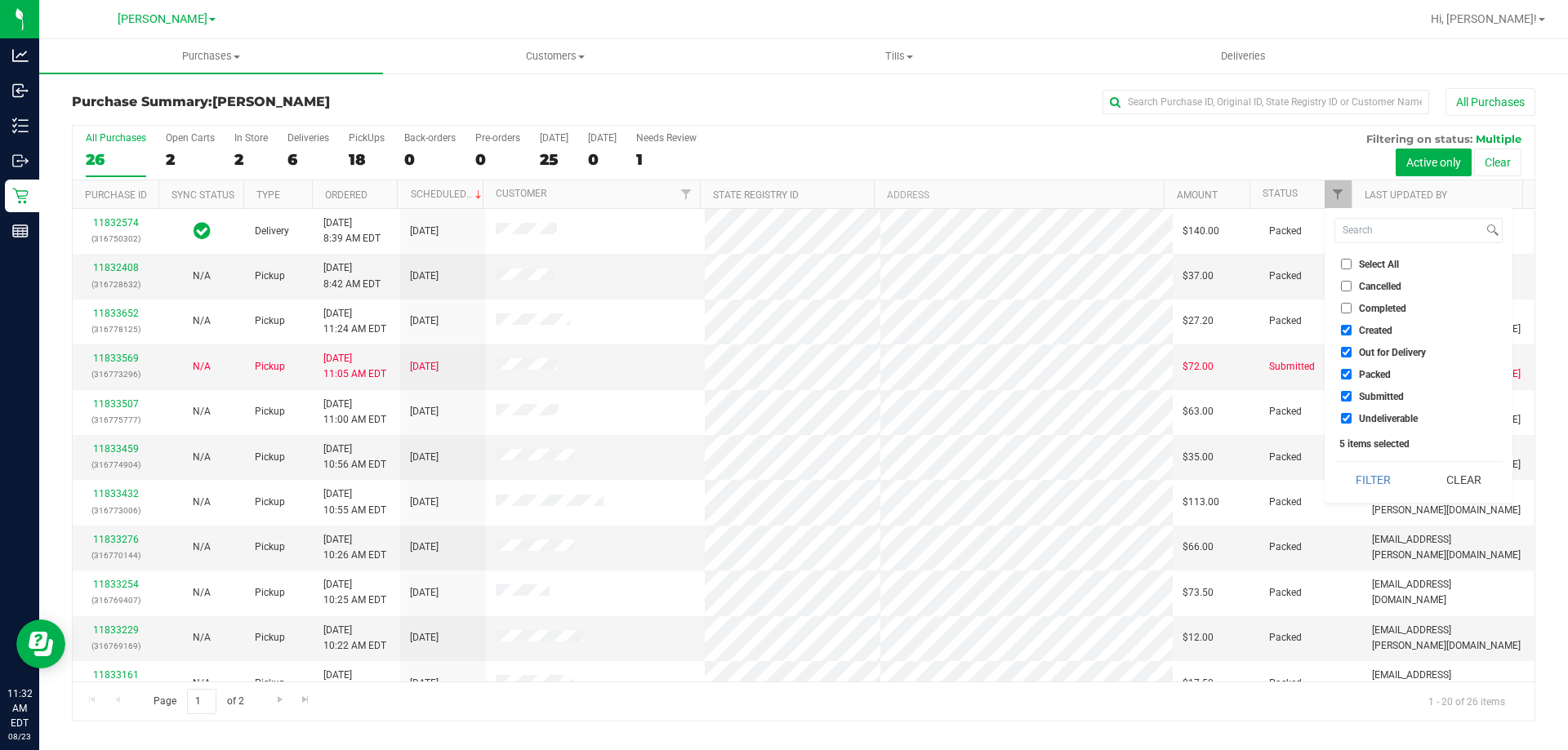
click at [1372, 271] on li "Select All" at bounding box center [1419, 264] width 169 height 17
click at [1377, 260] on span "Select All" at bounding box center [1379, 265] width 40 height 10
click at [1351, 260] on input "Select All" at bounding box center [1346, 264] width 11 height 11
checkbox input "true"
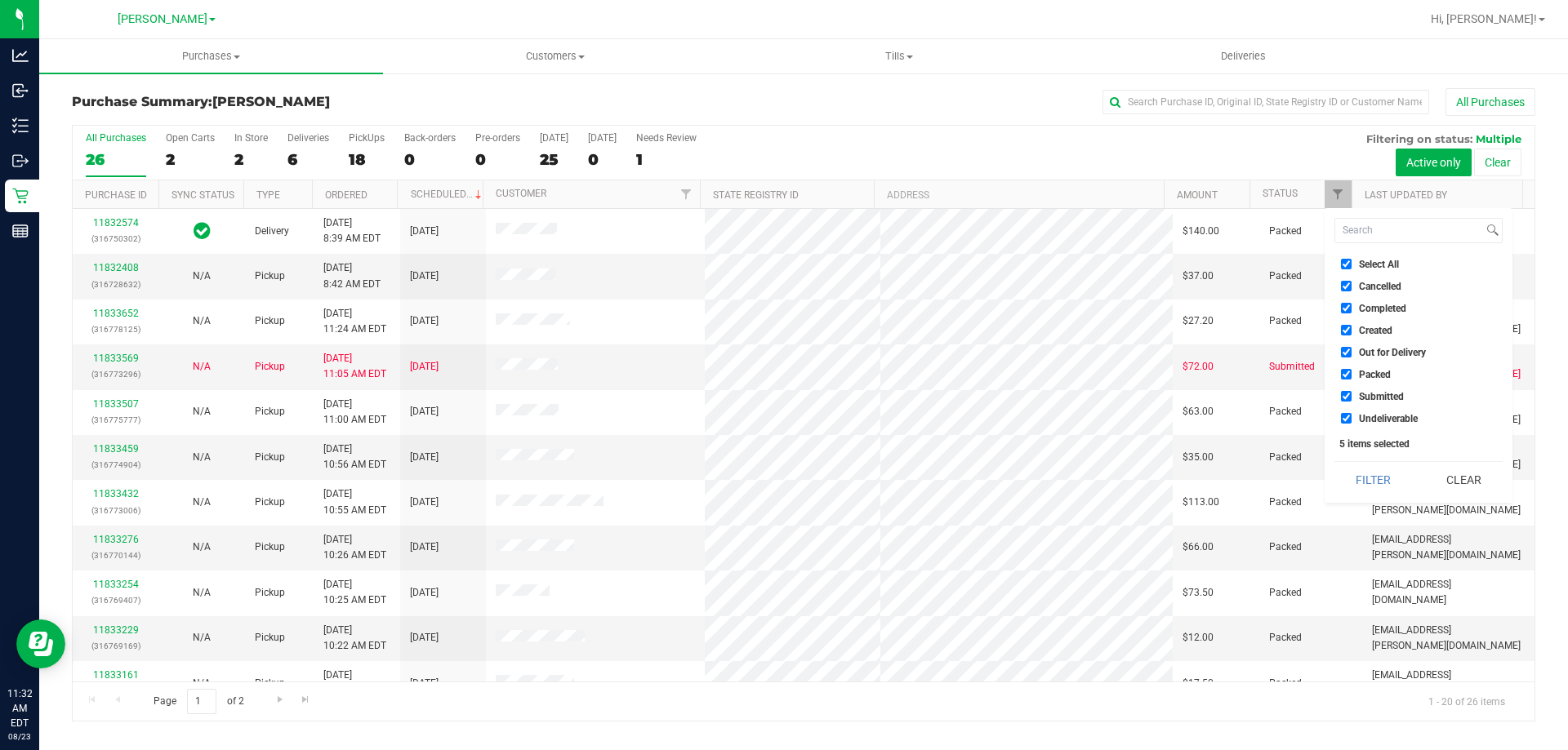
checkbox input "true"
click at [1377, 260] on span "Select All" at bounding box center [1379, 265] width 40 height 10
click at [1351, 260] on input "Select All" at bounding box center [1346, 264] width 11 height 11
checkbox input "false"
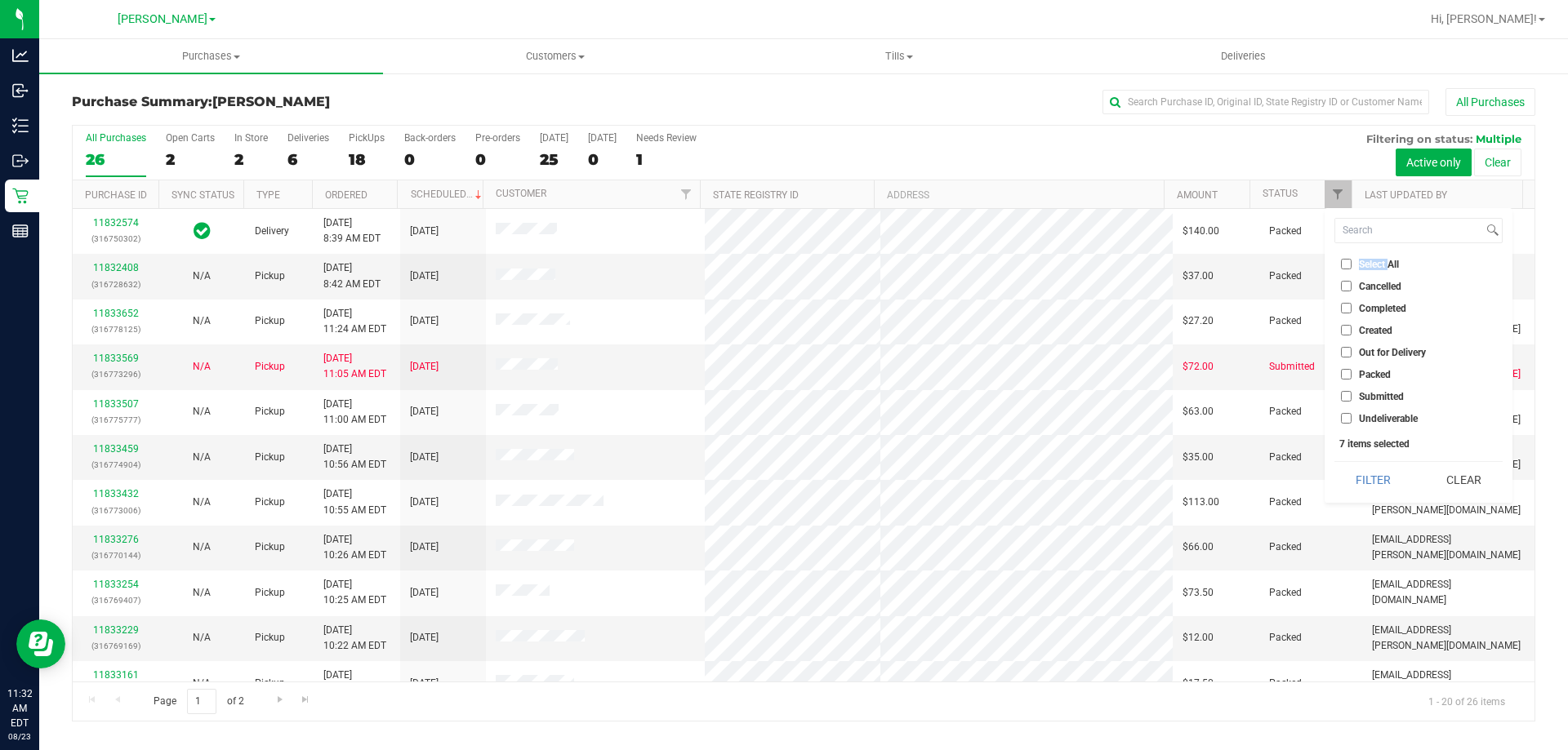
checkbox input "false"
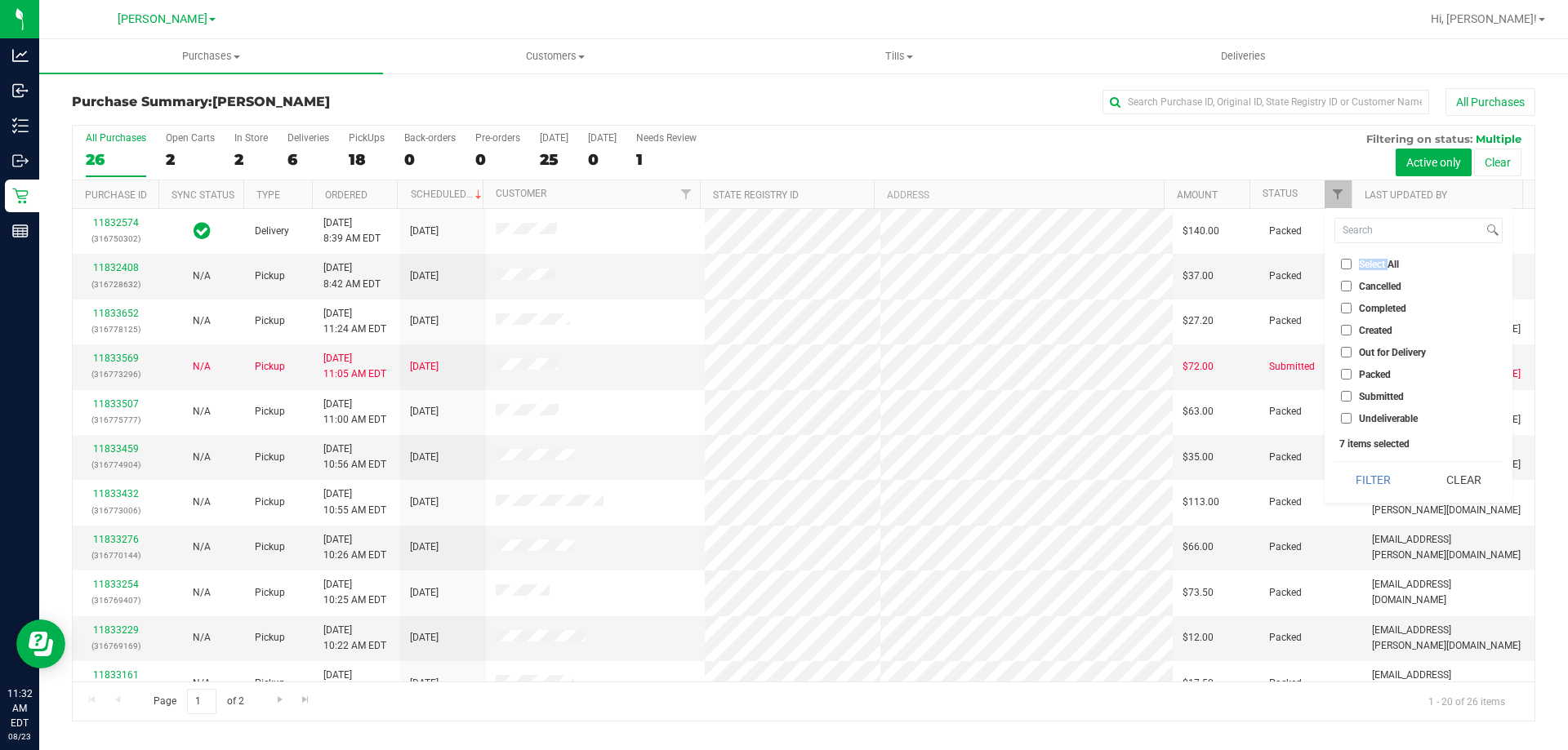
checkbox input "false"
click at [1376, 401] on span "Submitted" at bounding box center [1381, 397] width 45 height 10
click at [1351, 401] on input "Submitted" at bounding box center [1346, 396] width 11 height 11
checkbox input "true"
click at [1372, 477] on button "Filter" at bounding box center [1373, 479] width 78 height 36
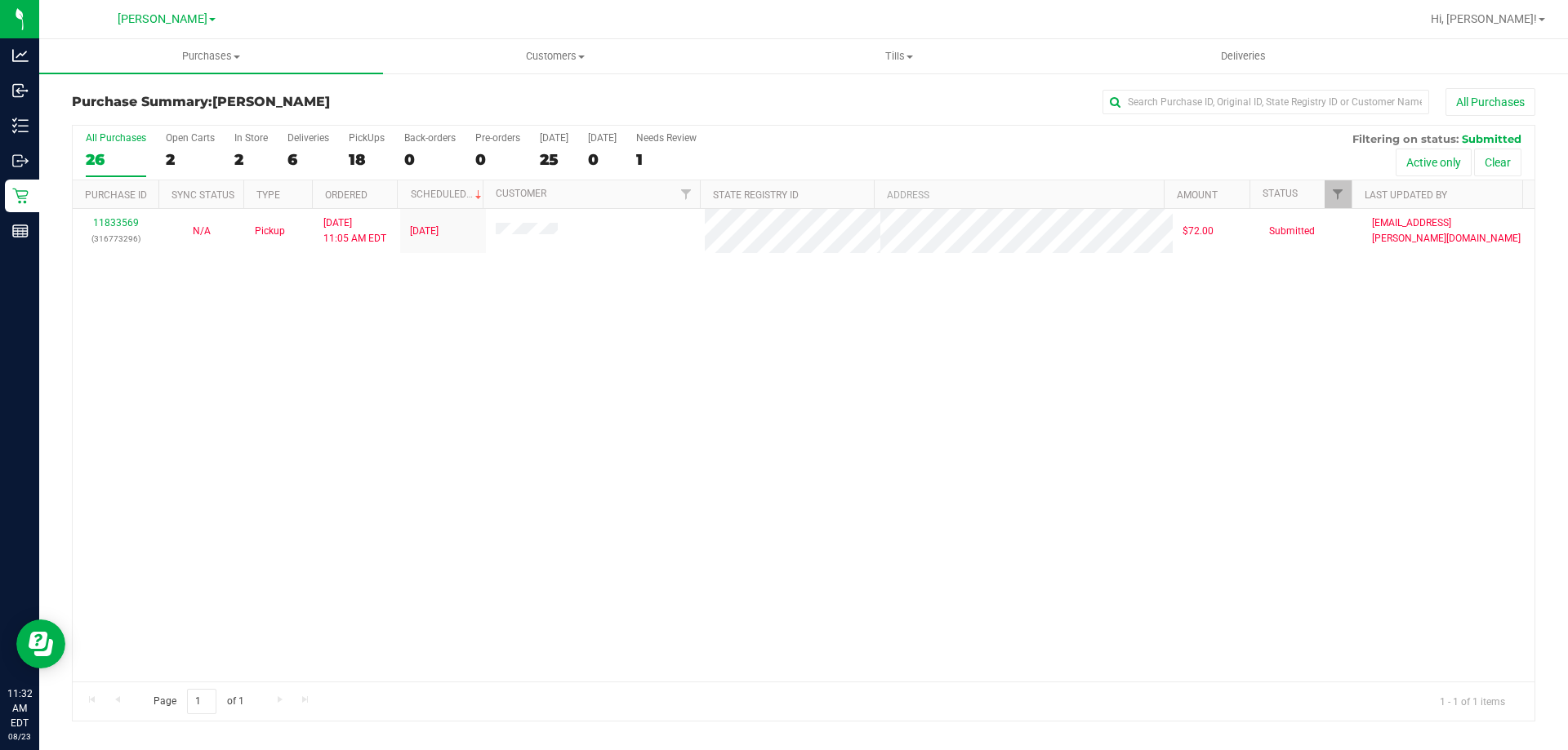
drag, startPoint x: 868, startPoint y: 479, endPoint x: 469, endPoint y: 355, distance: 417.8
click at [858, 475] on div "11833569 (316773296) N/A Pickup [DATE] 11:05 AM EDT 8/23/2025 $72.00 Submitted …" at bounding box center [803, 445] width 1462 height 473
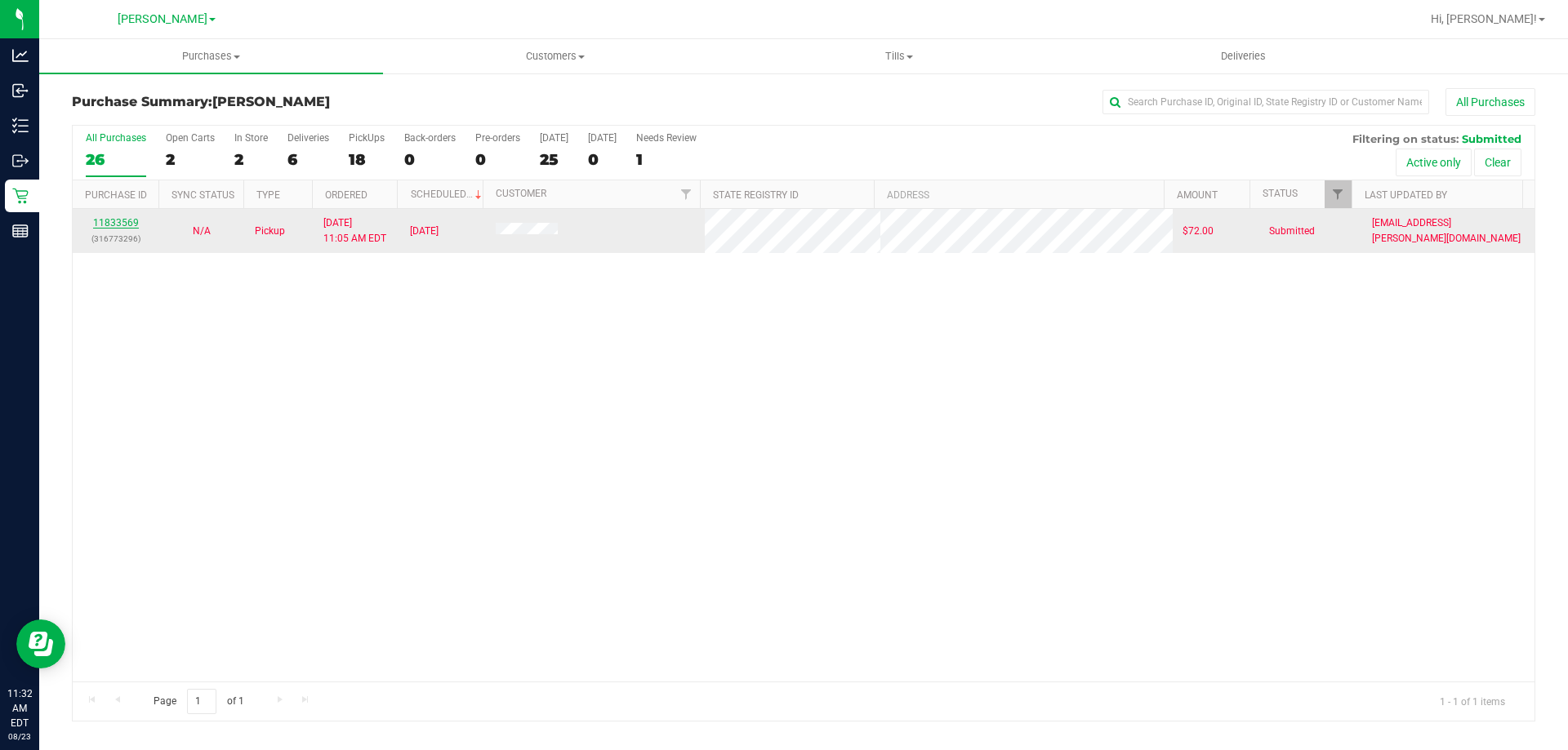
click at [110, 220] on link "11833569" at bounding box center [116, 223] width 45 height 12
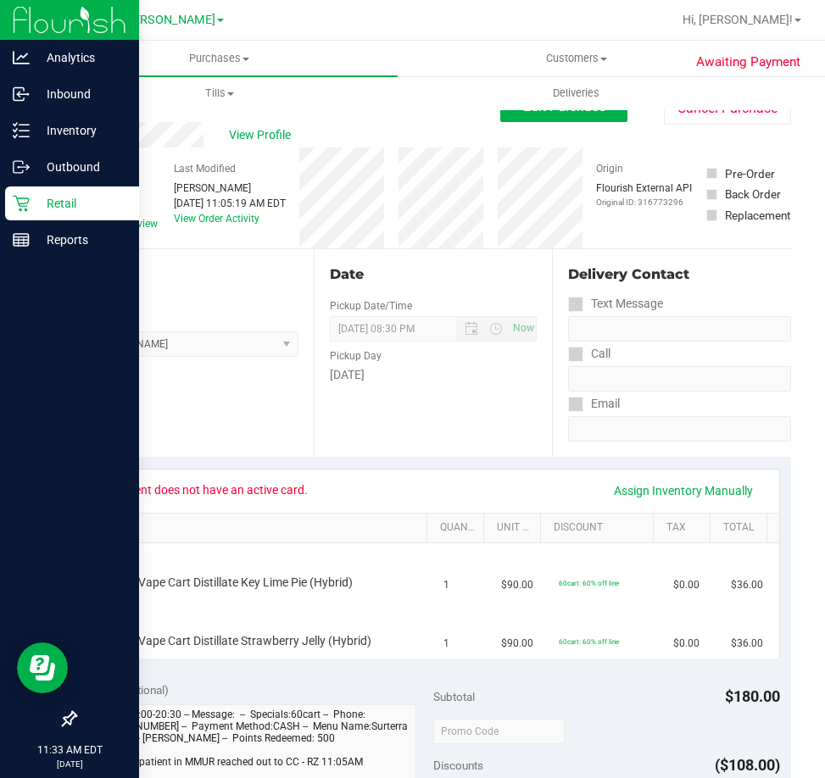
click at [36, 209] on p "Retail" at bounding box center [81, 203] width 102 height 20
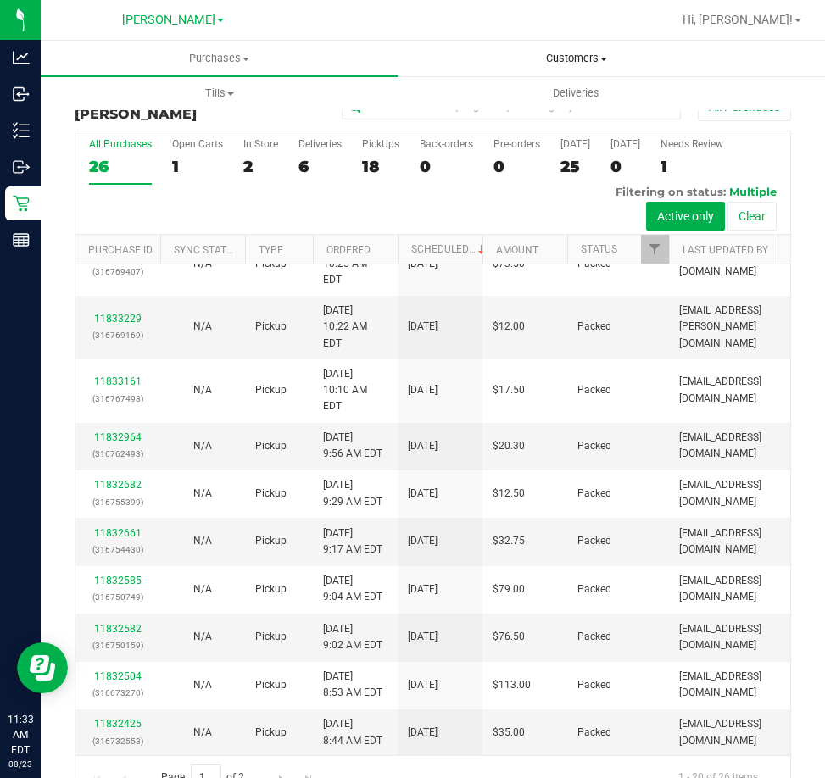
scroll to position [509, 0]
click at [752, 25] on span "Hi, [PERSON_NAME]!" at bounding box center [738, 20] width 110 height 14
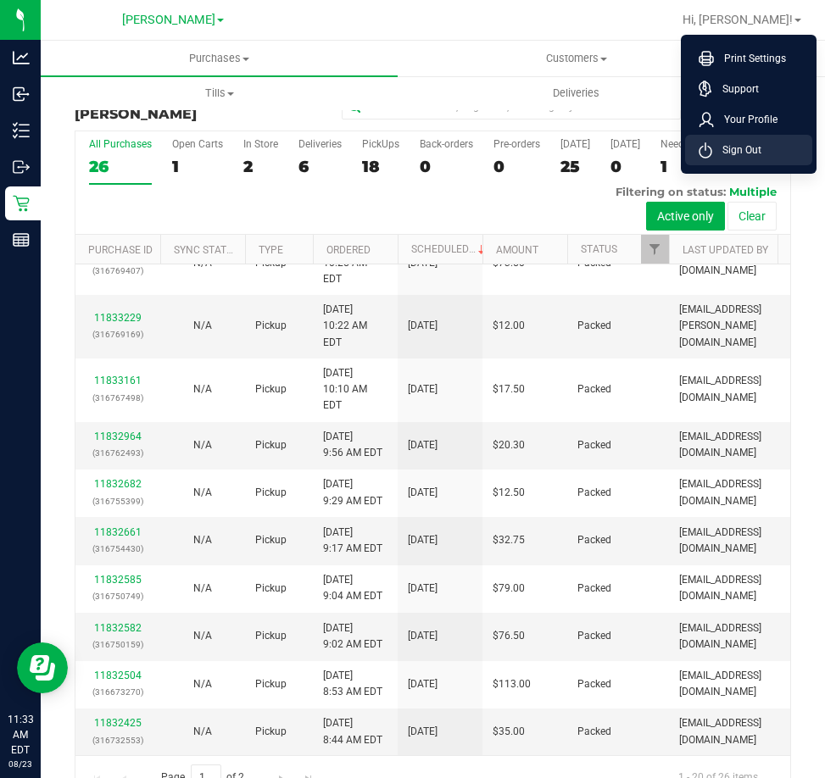
click at [734, 146] on span "Sign Out" at bounding box center [736, 150] width 49 height 17
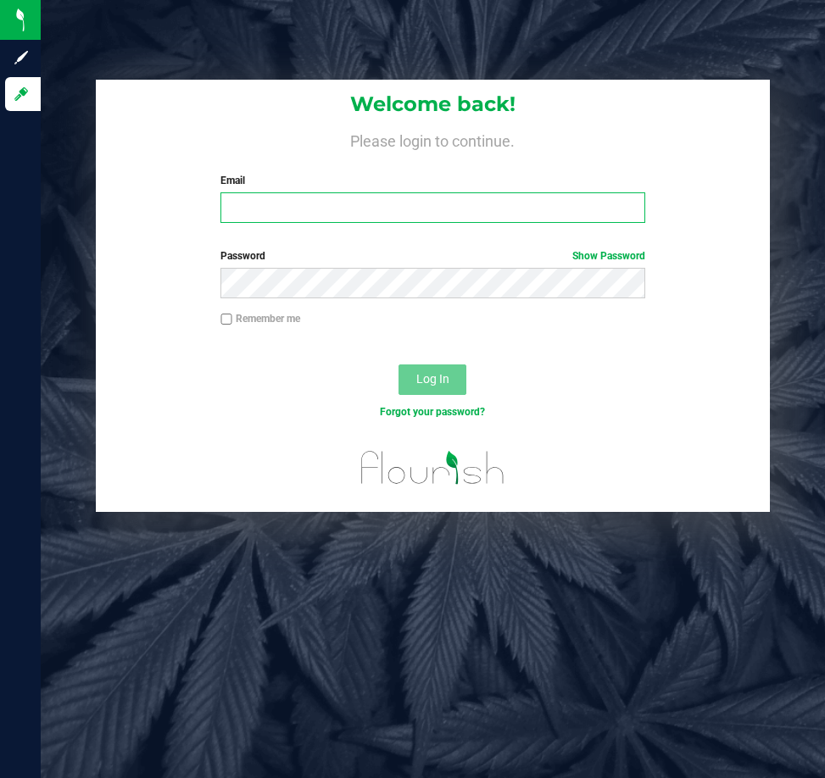
click at [265, 204] on input "Email" at bounding box center [432, 207] width 425 height 31
type input "[EMAIL_ADDRESS][DOMAIN_NAME]"
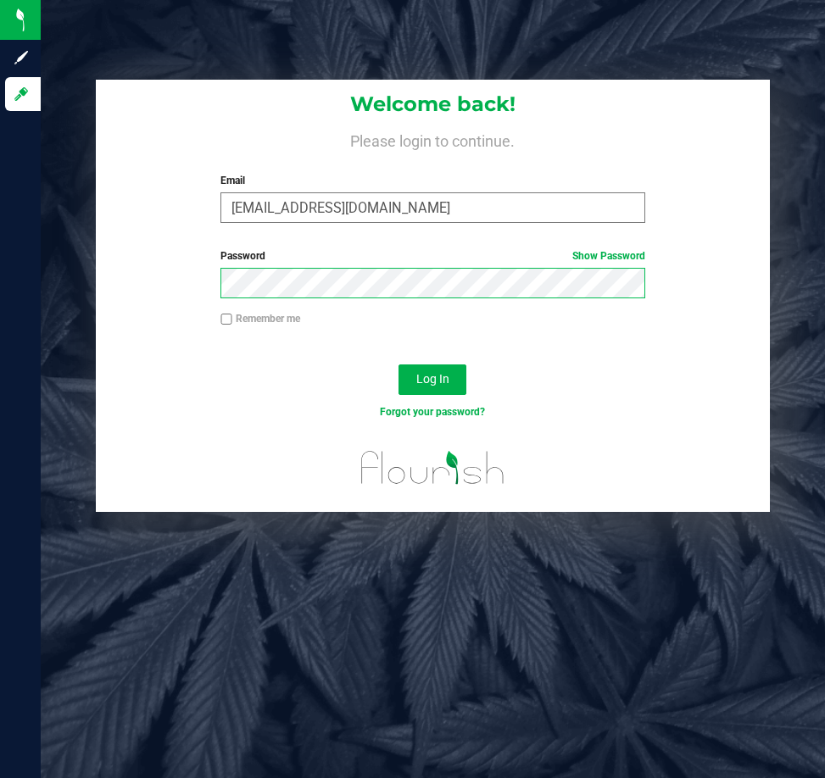
click at [399, 365] on button "Log In" at bounding box center [433, 380] width 68 height 31
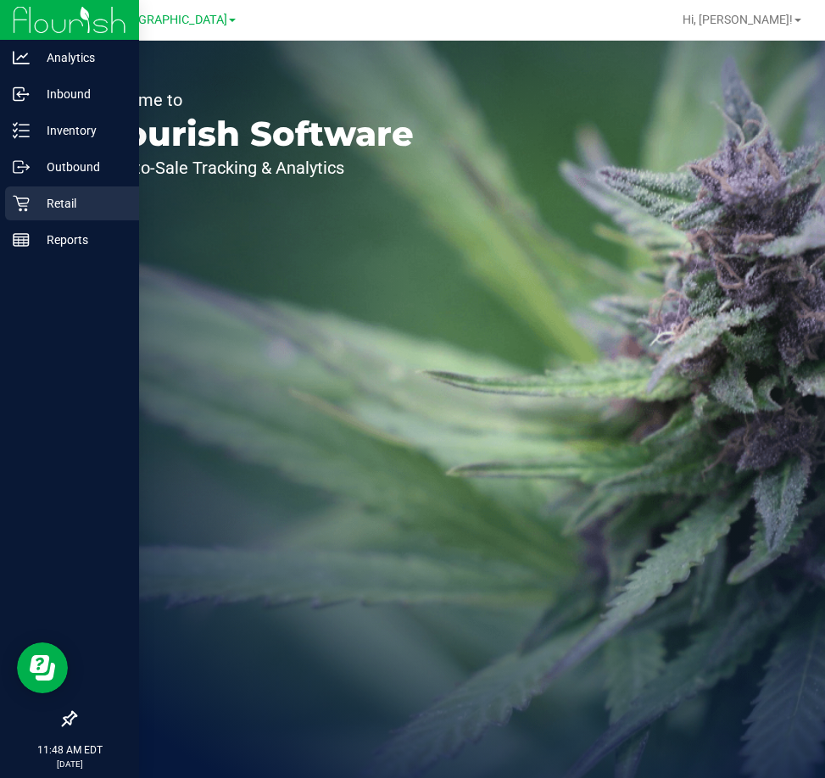
click at [8, 198] on div "Retail" at bounding box center [72, 204] width 134 height 34
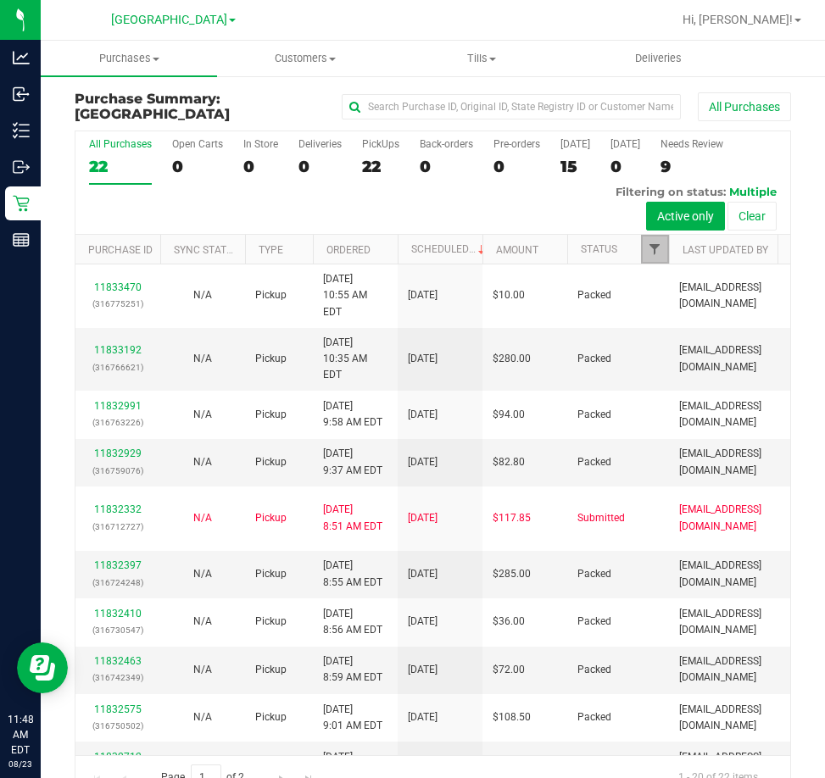
click at [649, 248] on span "Filter" at bounding box center [655, 250] width 14 height 14
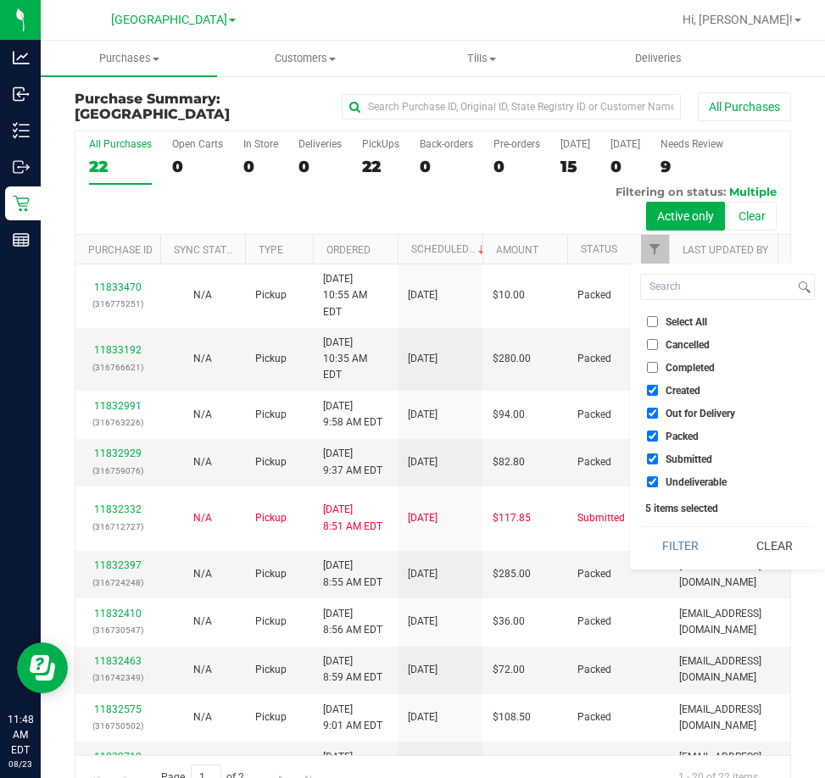
click at [653, 323] on input "Select All" at bounding box center [652, 321] width 11 height 11
checkbox input "true"
click at [653, 323] on input "Select All" at bounding box center [652, 321] width 11 height 11
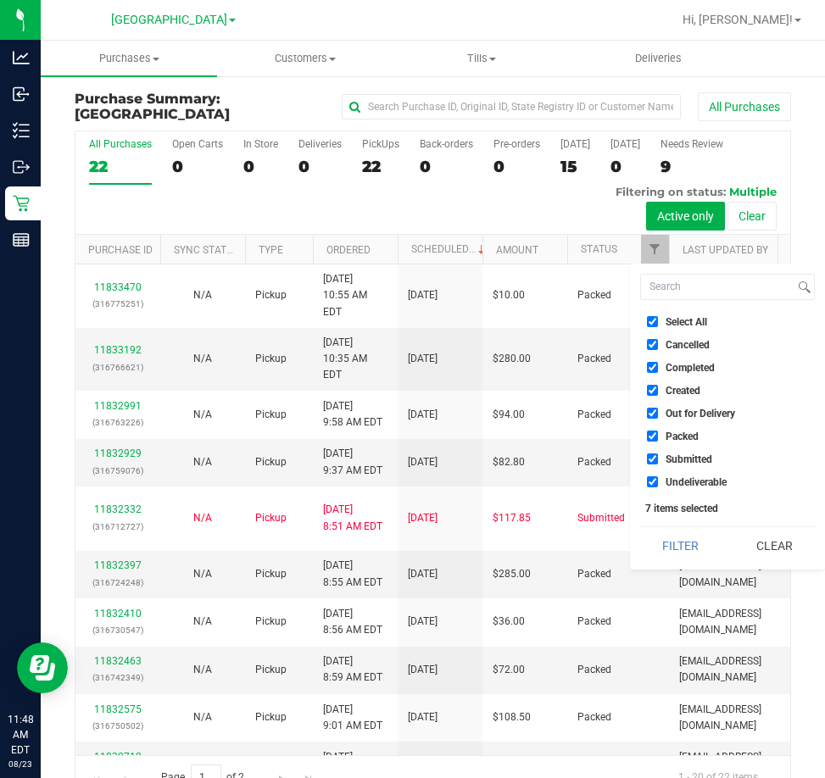
checkbox input "false"
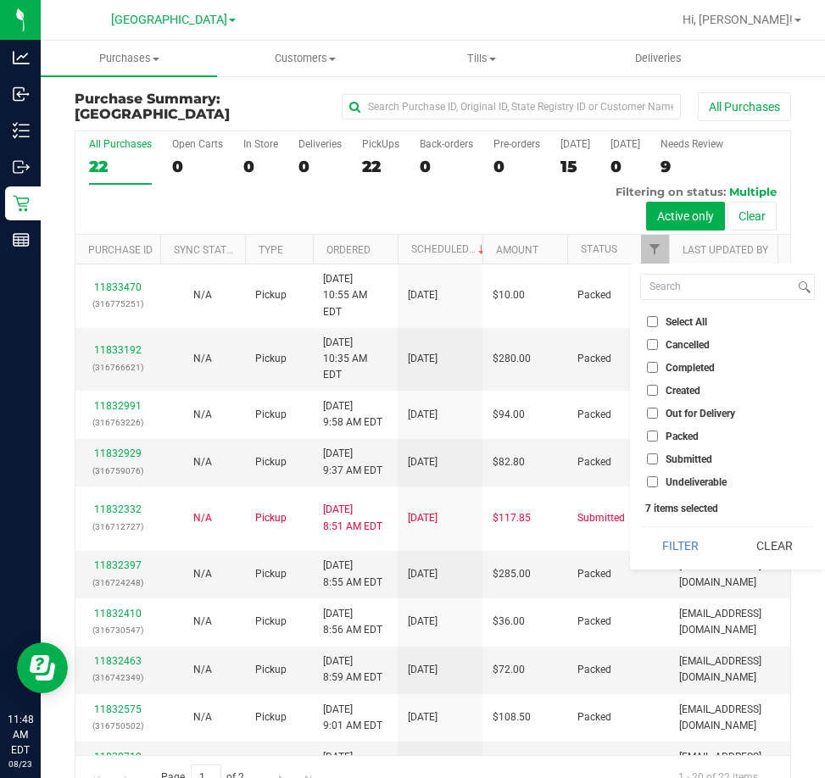
checkbox input "false"
click at [673, 454] on span "Submitted" at bounding box center [689, 459] width 47 height 10
click at [658, 454] on input "Submitted" at bounding box center [652, 459] width 11 height 11
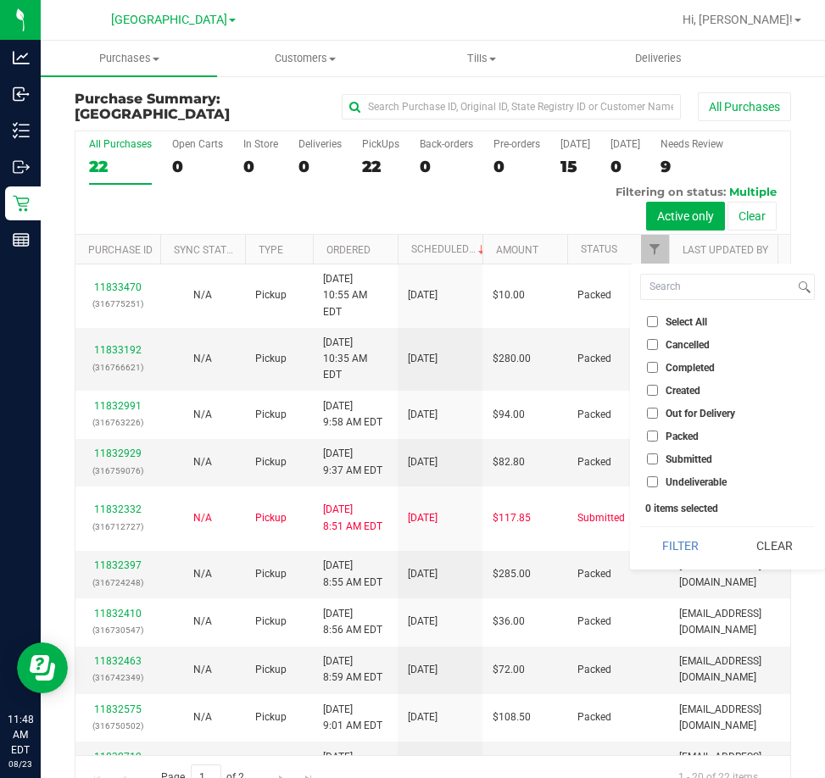
checkbox input "true"
click at [675, 545] on button "Filter" at bounding box center [680, 545] width 81 height 37
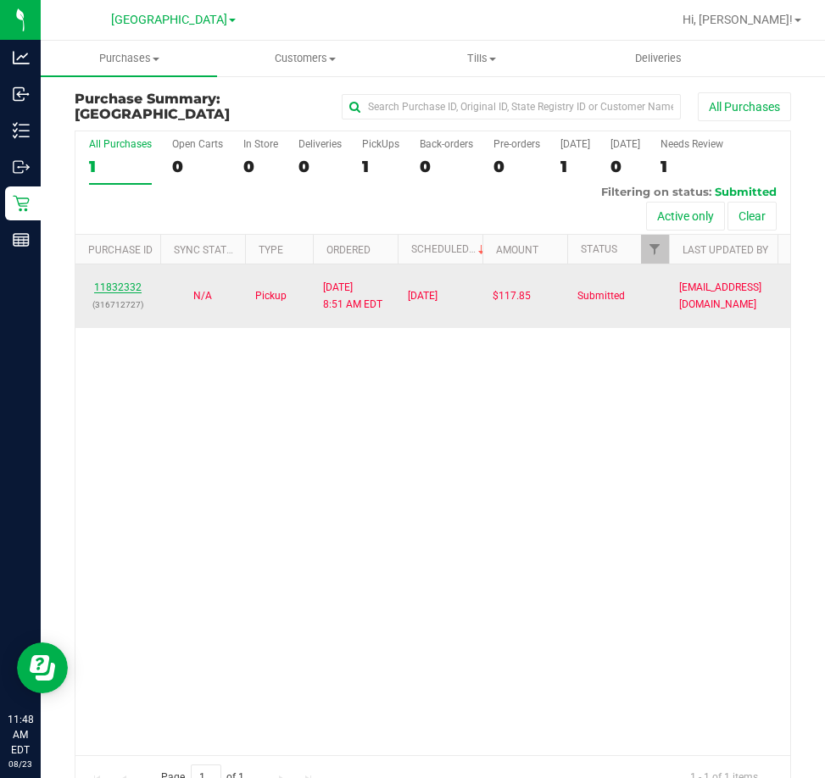
click at [112, 293] on link "11832332" at bounding box center [117, 288] width 47 height 12
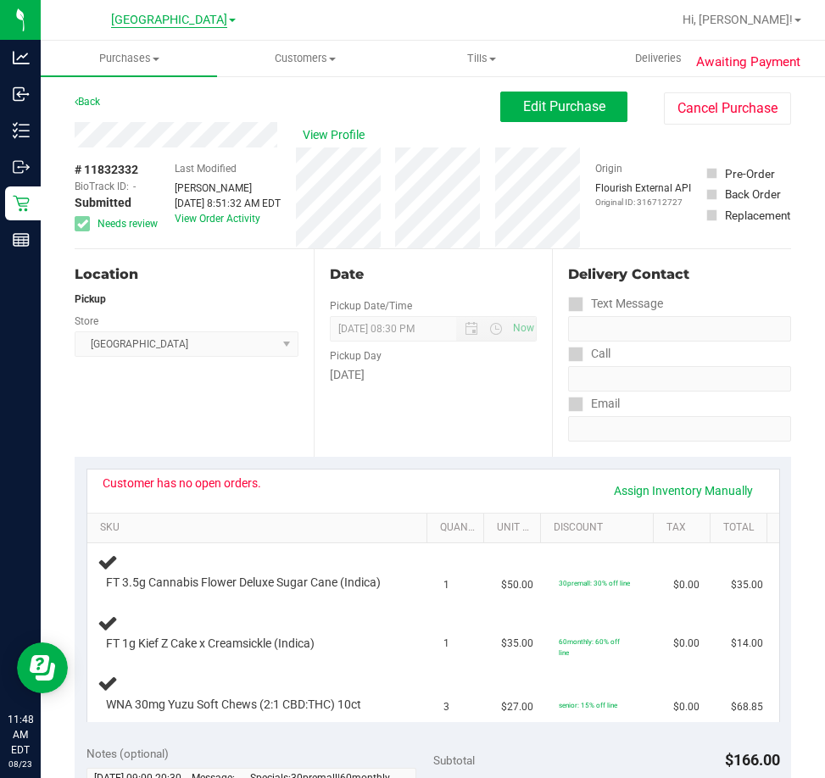
click at [168, 14] on span "[GEOGRAPHIC_DATA]" at bounding box center [169, 20] width 116 height 15
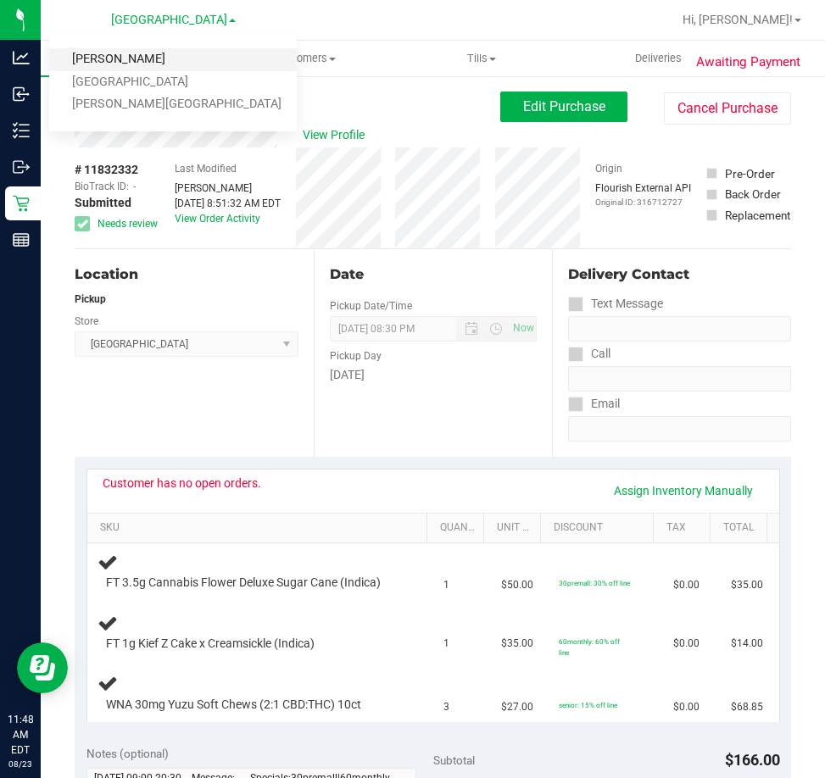
click at [84, 59] on link "[PERSON_NAME]" at bounding box center [173, 59] width 248 height 23
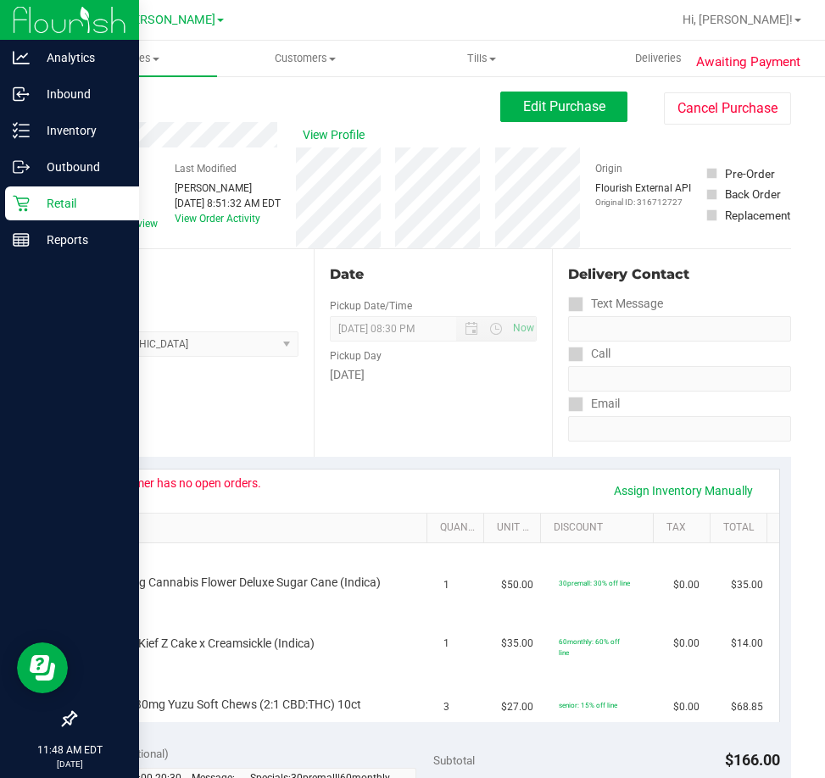
click at [17, 210] on icon at bounding box center [21, 203] width 17 height 17
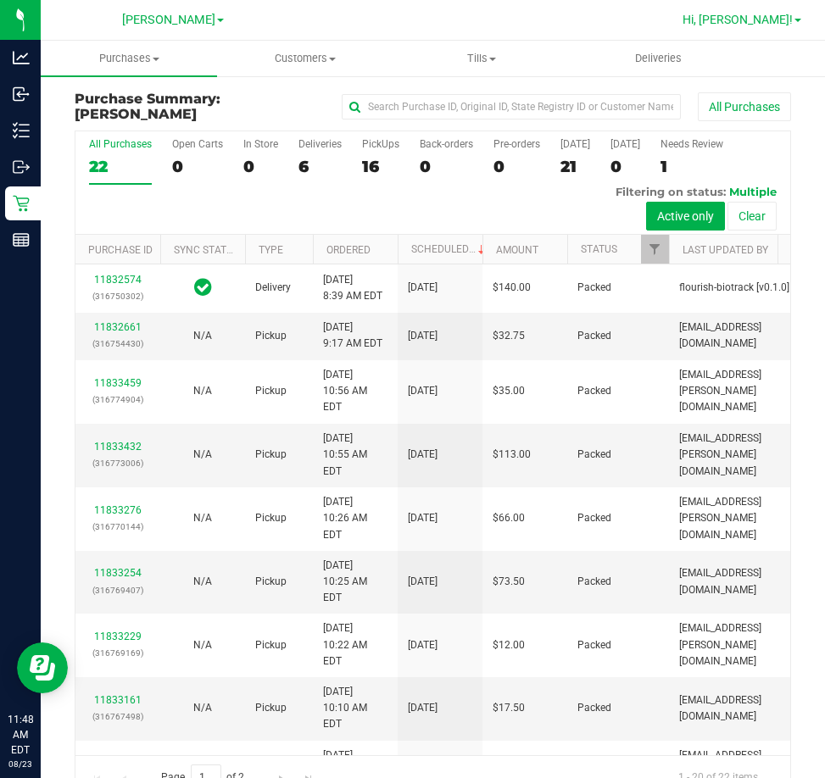
click at [753, 20] on span "Hi, [PERSON_NAME]!" at bounding box center [738, 20] width 110 height 14
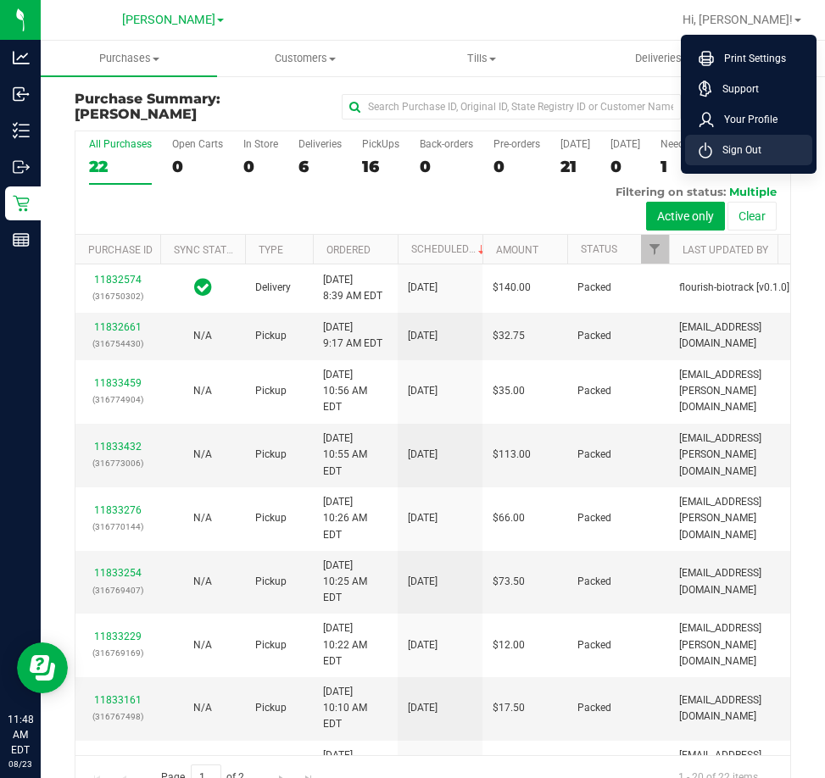
click at [728, 144] on span "Sign Out" at bounding box center [736, 150] width 49 height 17
